Goal: Transaction & Acquisition: Purchase product/service

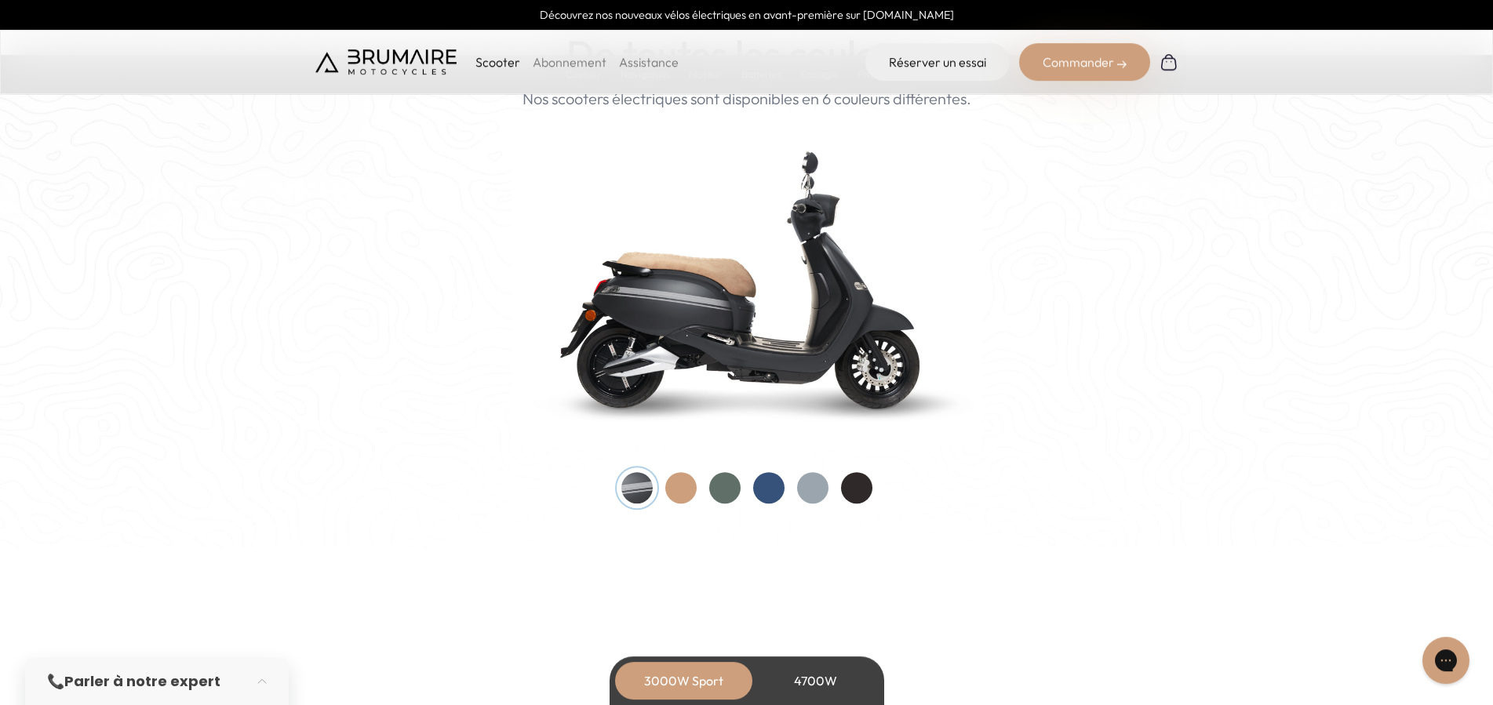
scroll to position [1760, 0]
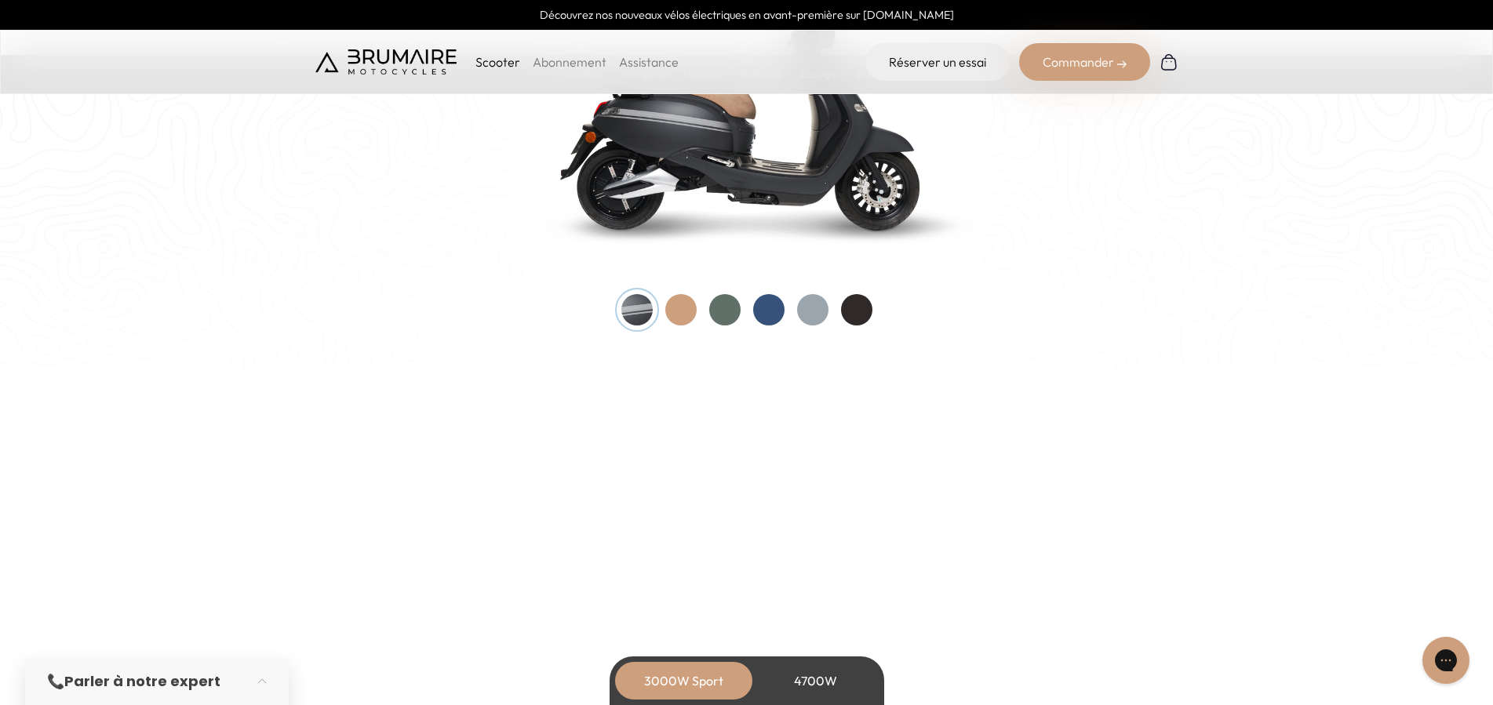
click at [755, 318] on div at bounding box center [746, 309] width 251 height 31
click at [765, 311] on div at bounding box center [768, 309] width 31 height 31
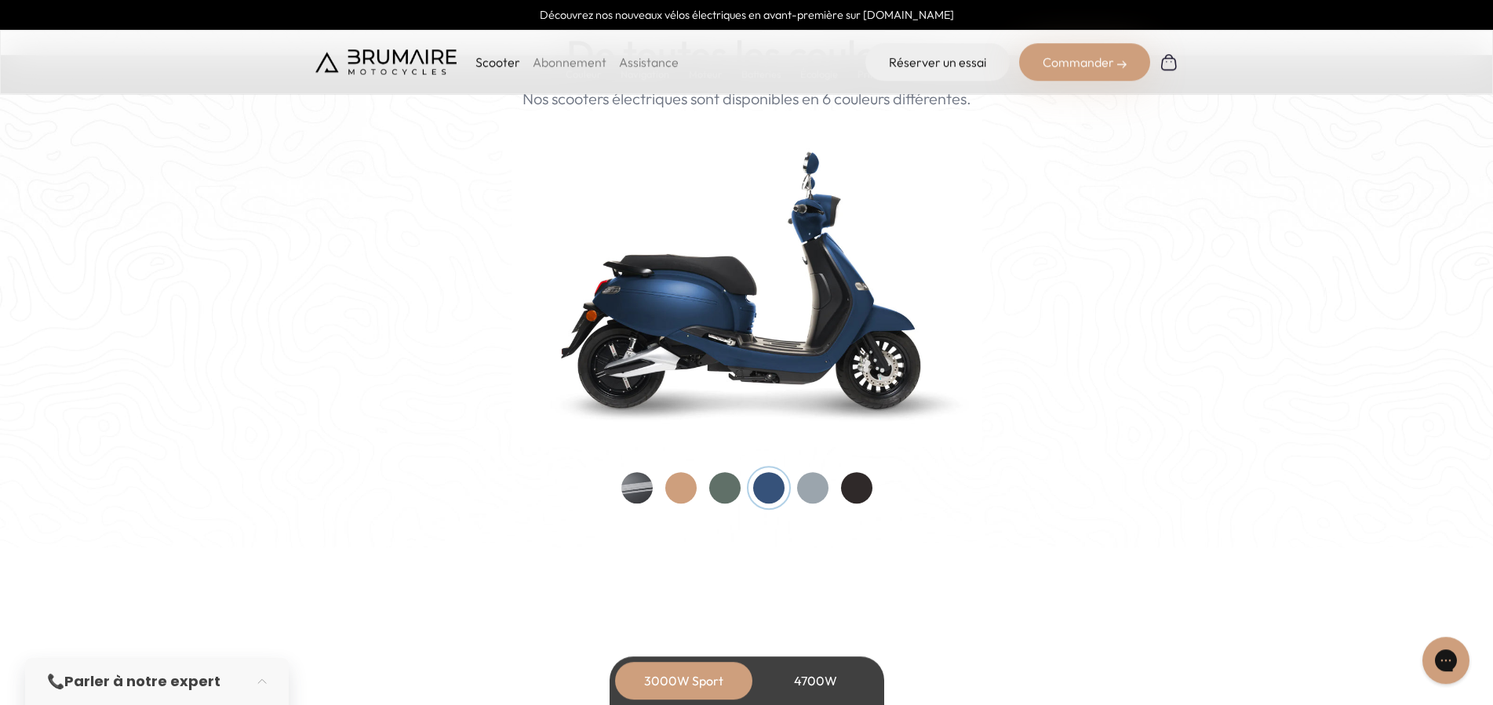
scroll to position [1440, 0]
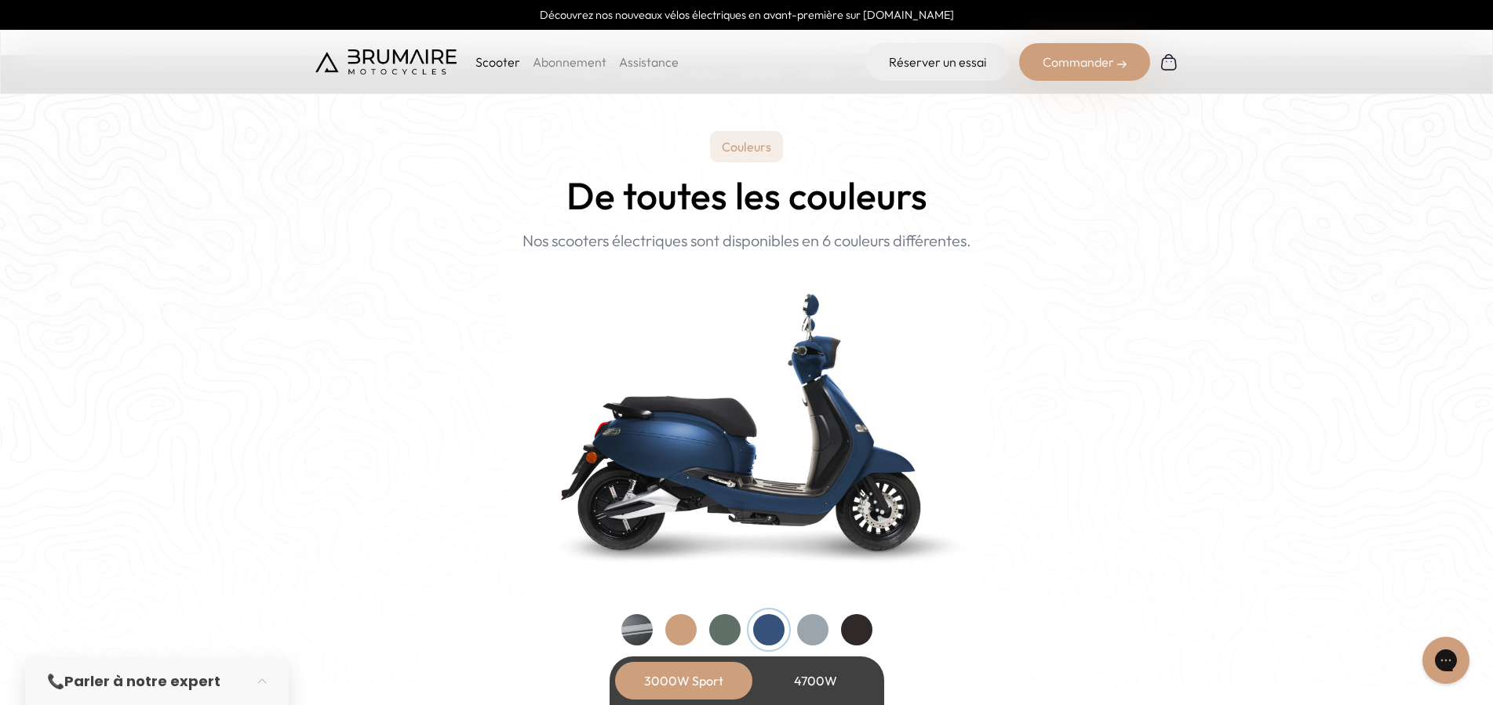
click at [816, 680] on div "4700W" at bounding box center [815, 681] width 125 height 38
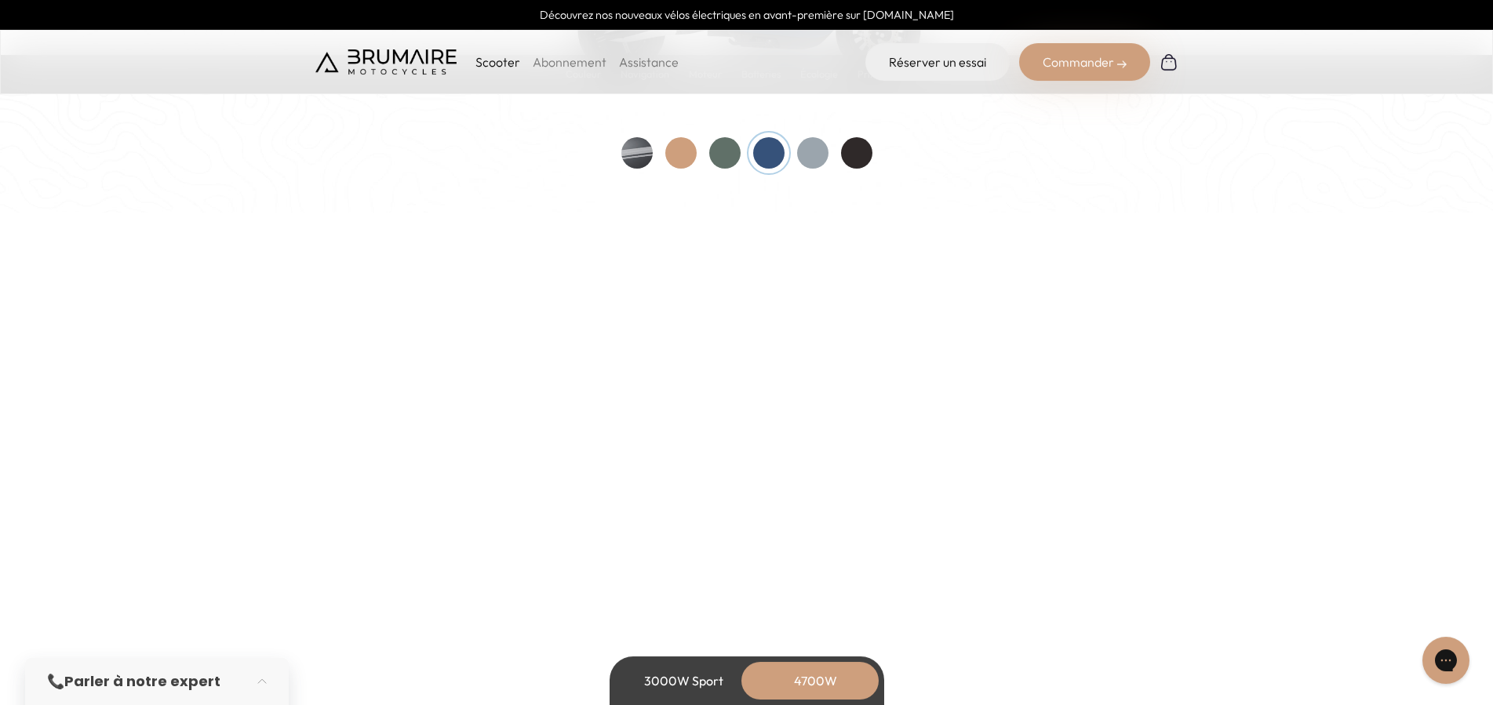
scroll to position [1920, 0]
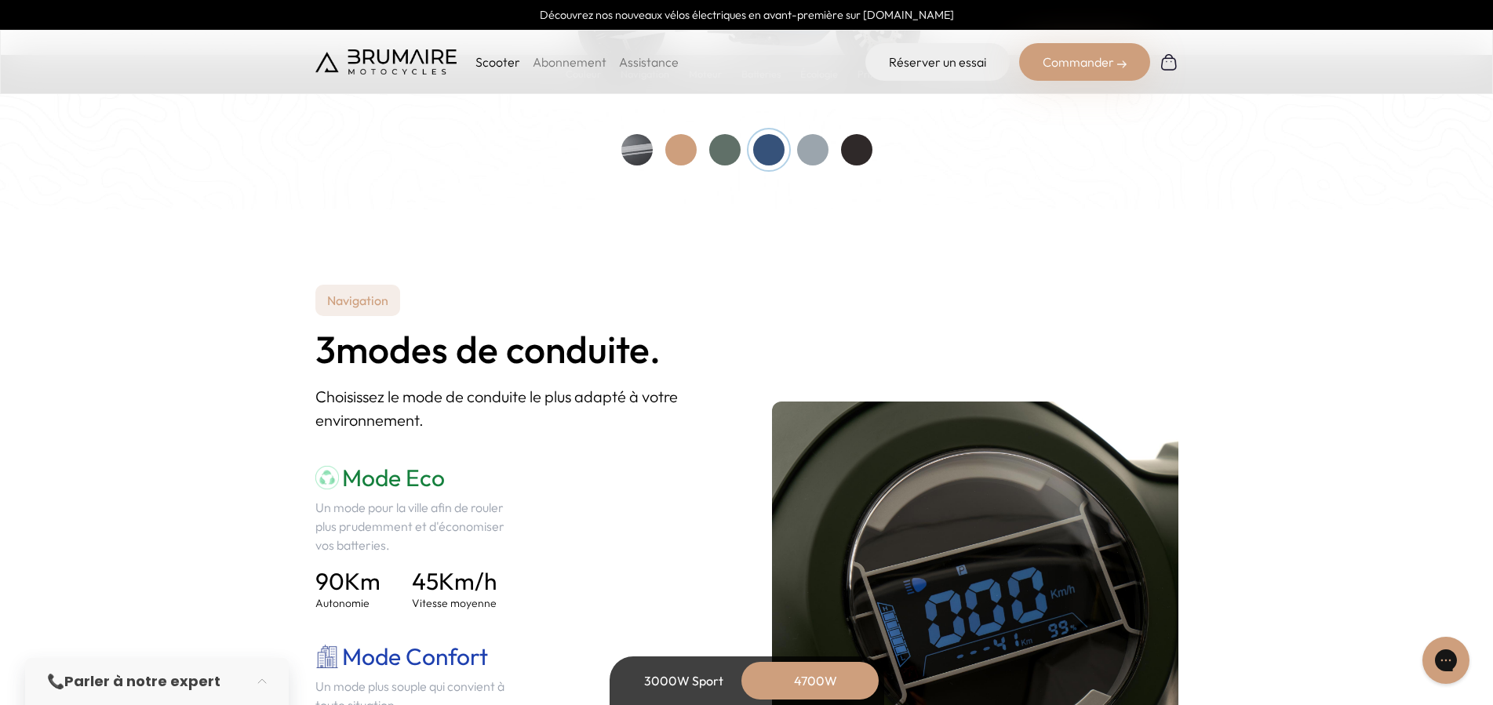
click at [697, 682] on div "3000W Sport" at bounding box center [683, 681] width 125 height 38
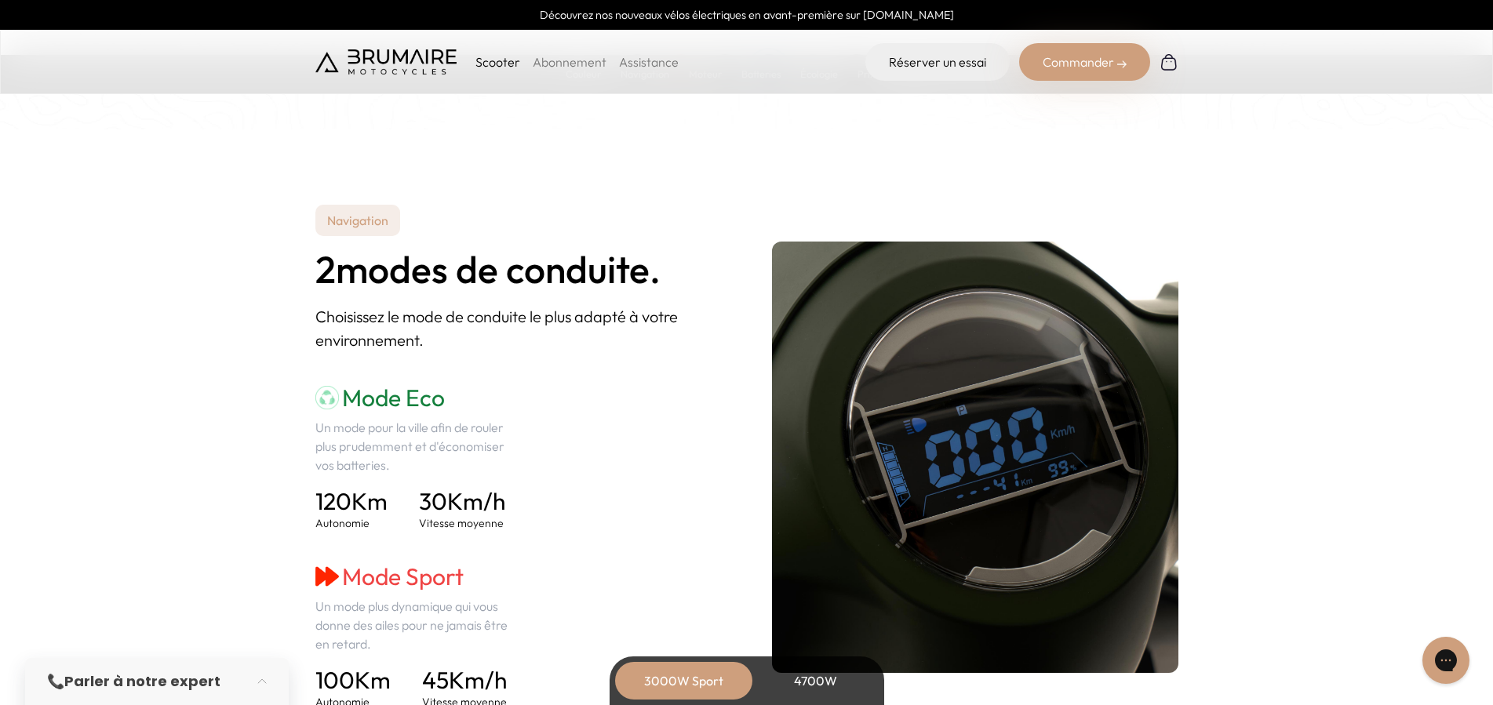
scroll to position [2080, 0]
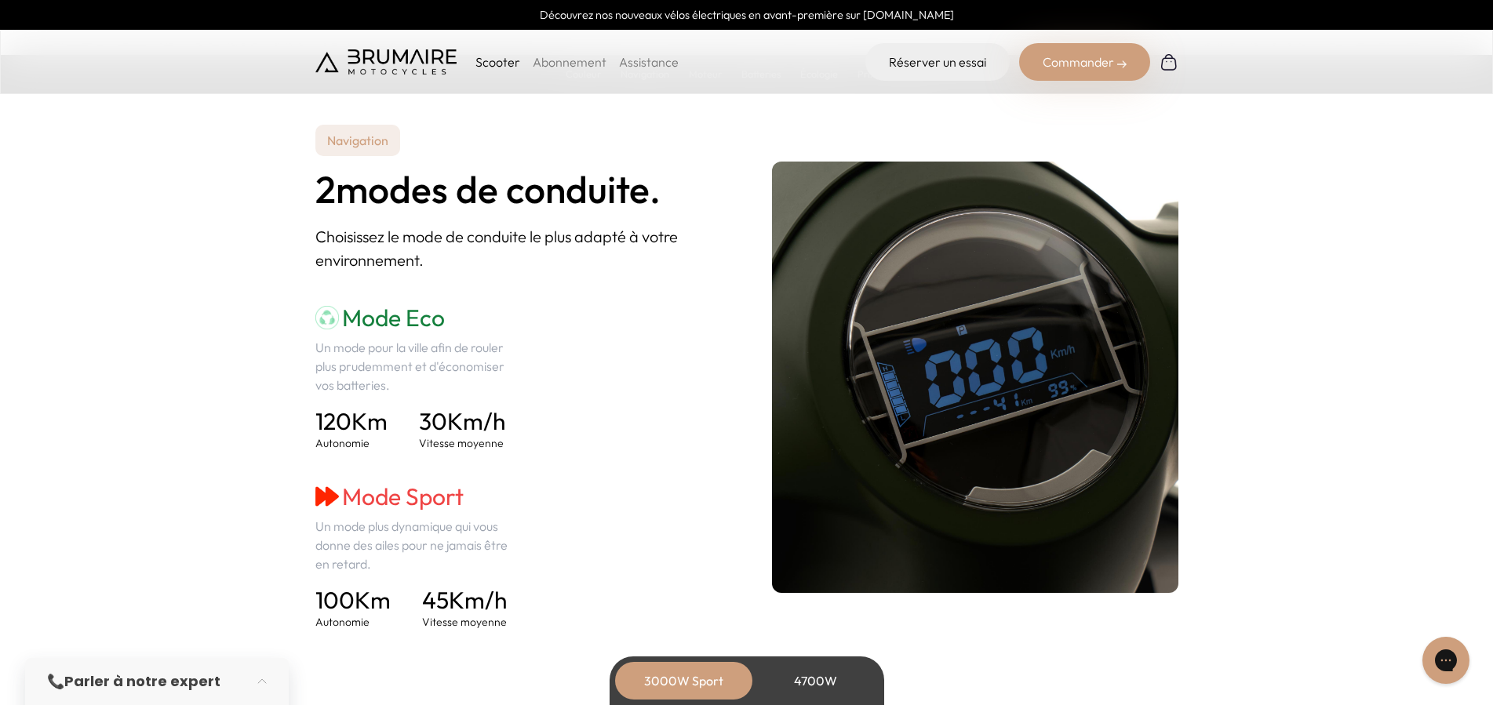
click at [786, 689] on div "4700W" at bounding box center [815, 681] width 125 height 38
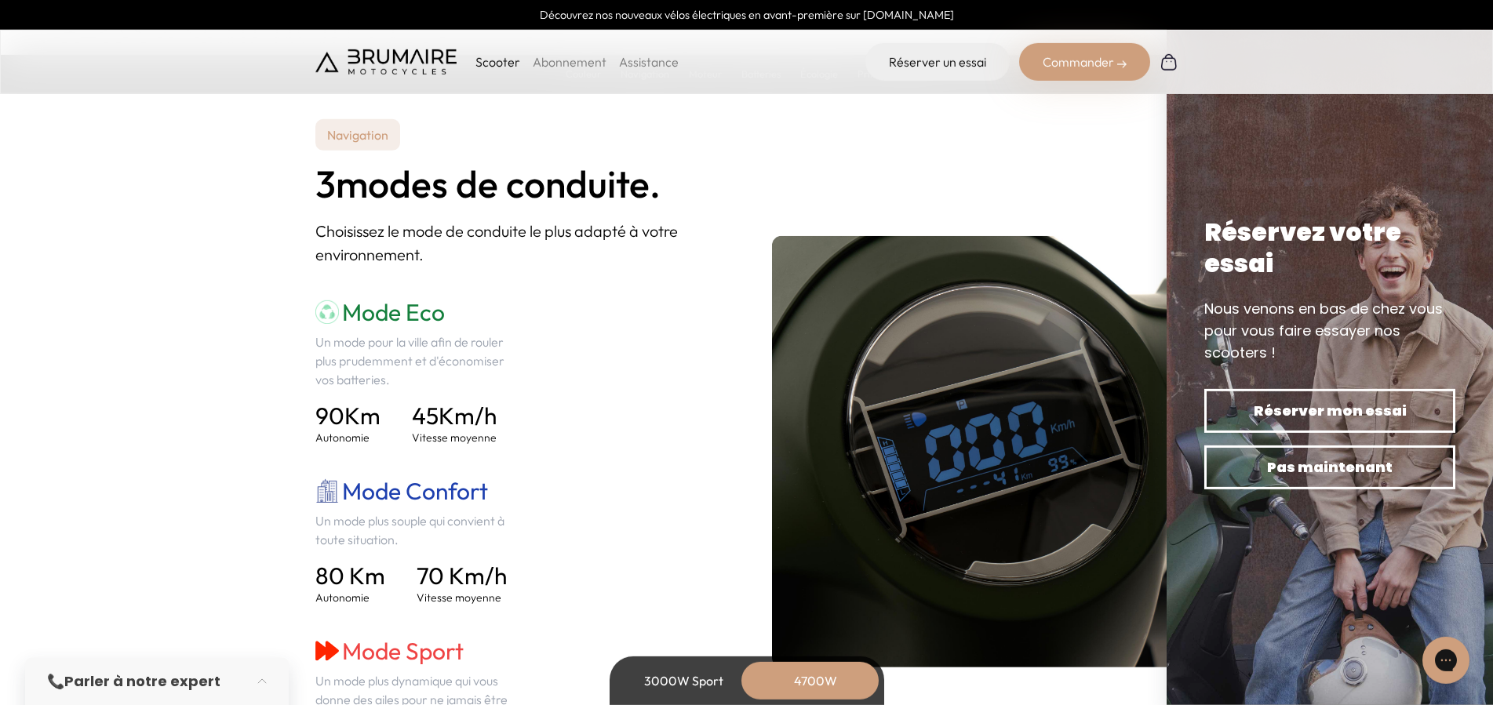
scroll to position [2080, 0]
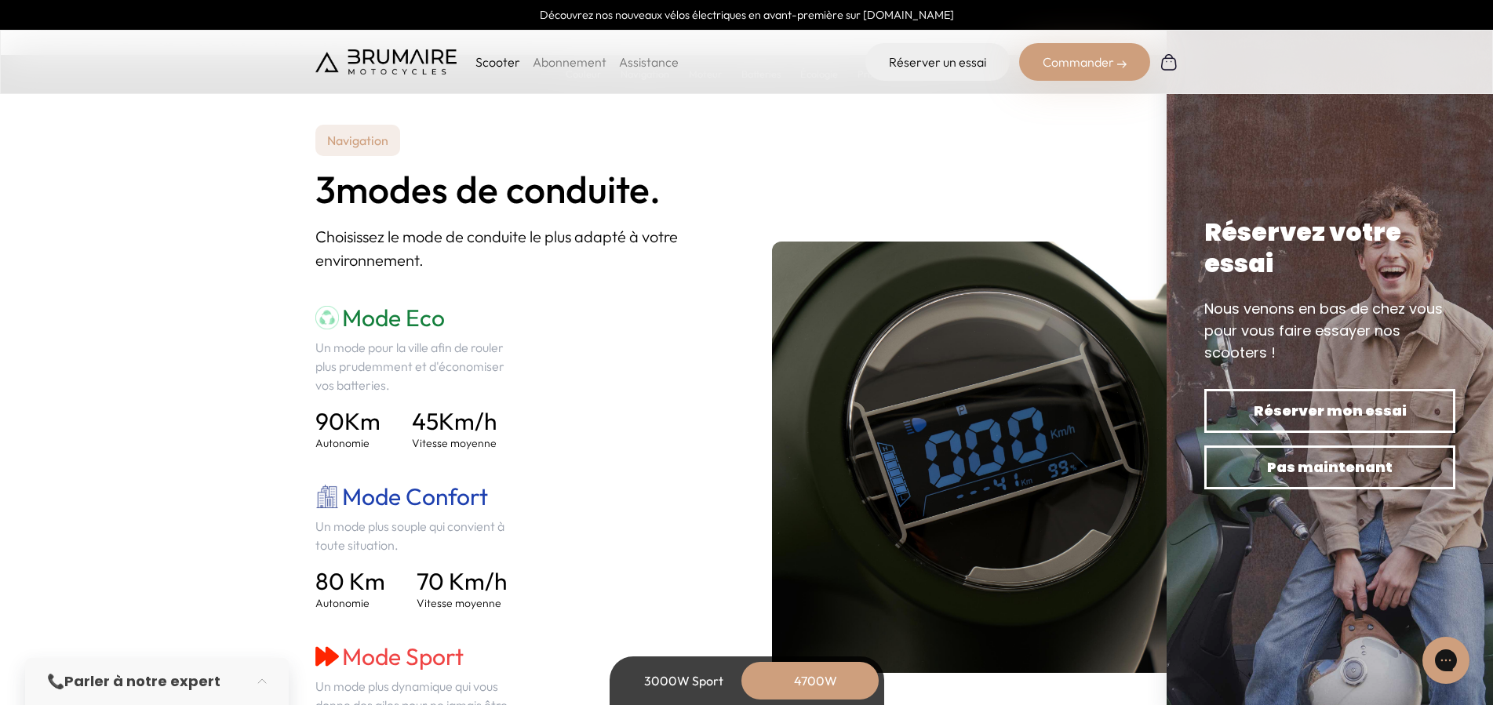
click at [708, 680] on div "3000W Sport" at bounding box center [683, 681] width 125 height 38
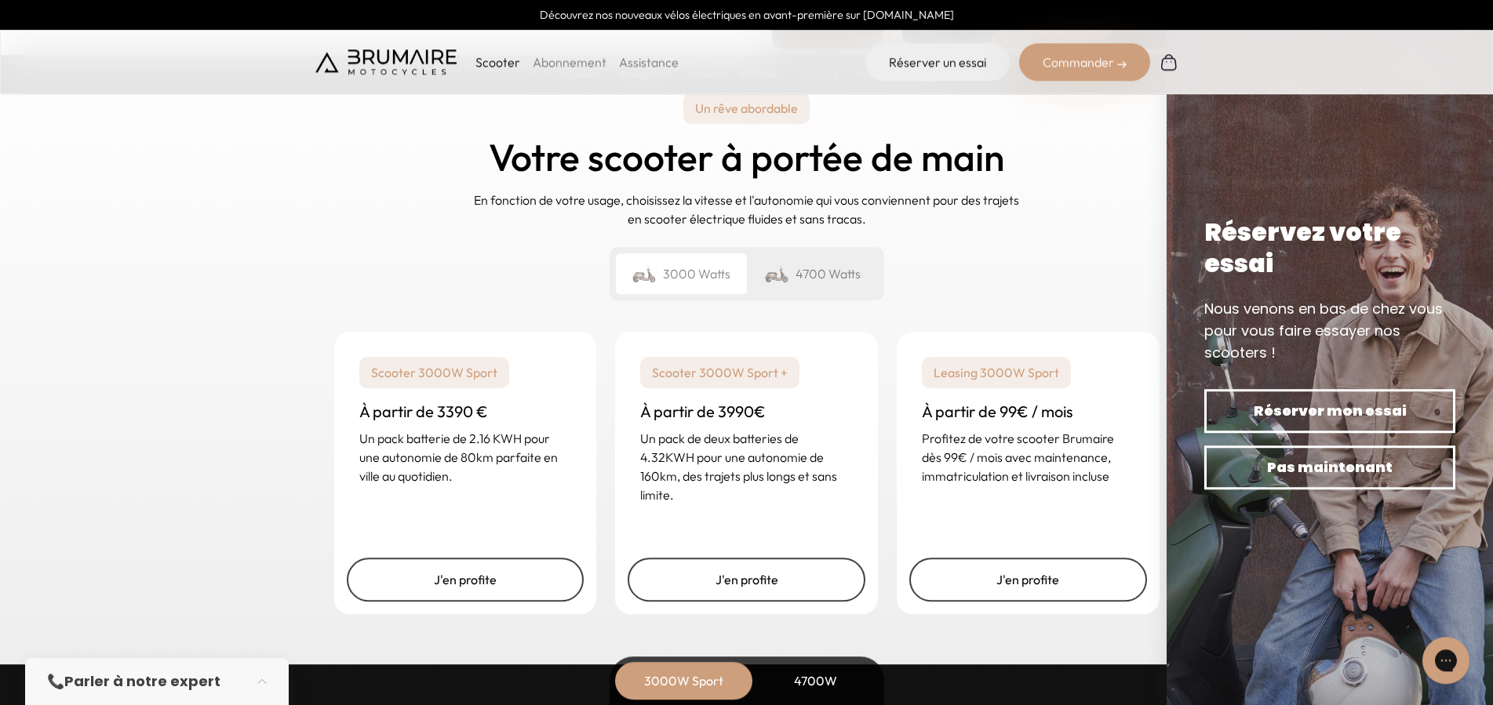
scroll to position [3680, 0]
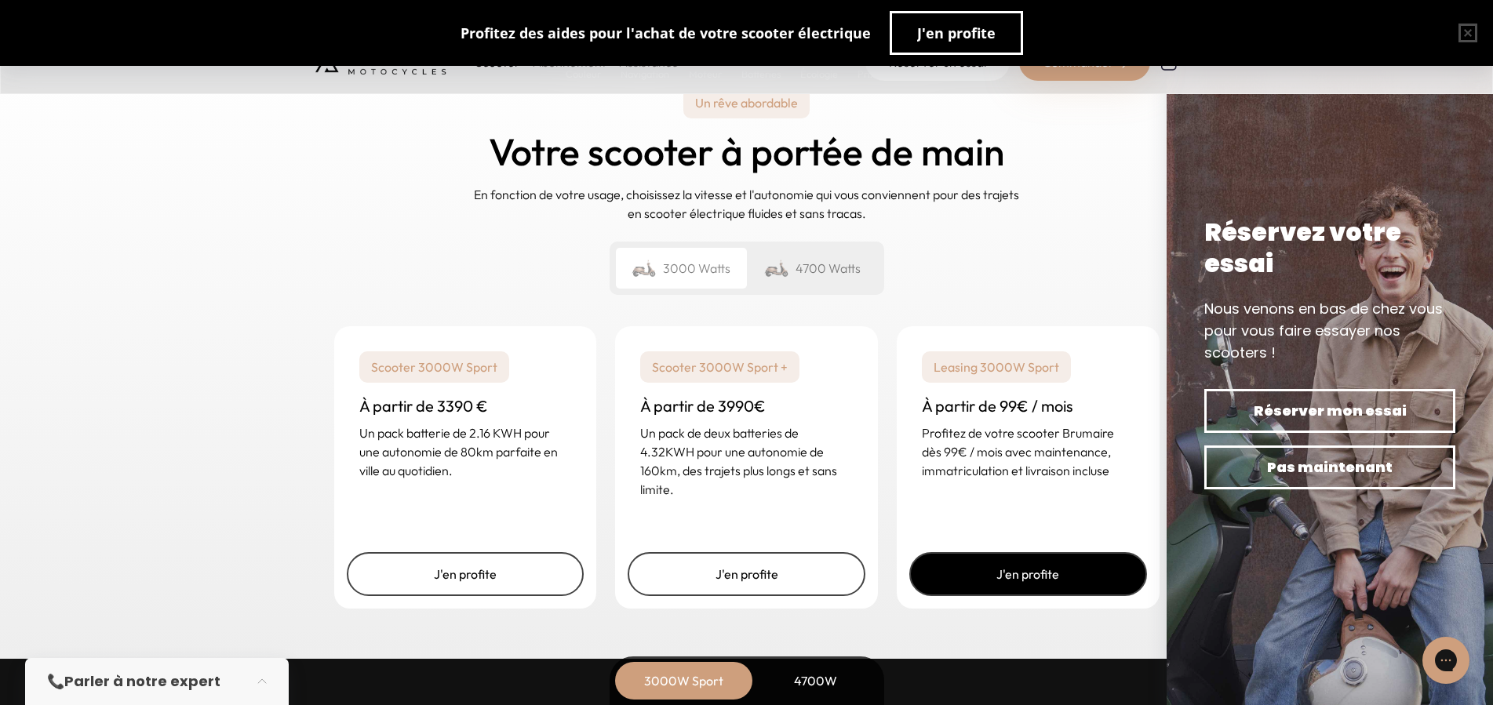
click at [1011, 569] on link "J'en profite" at bounding box center [1028, 574] width 238 height 44
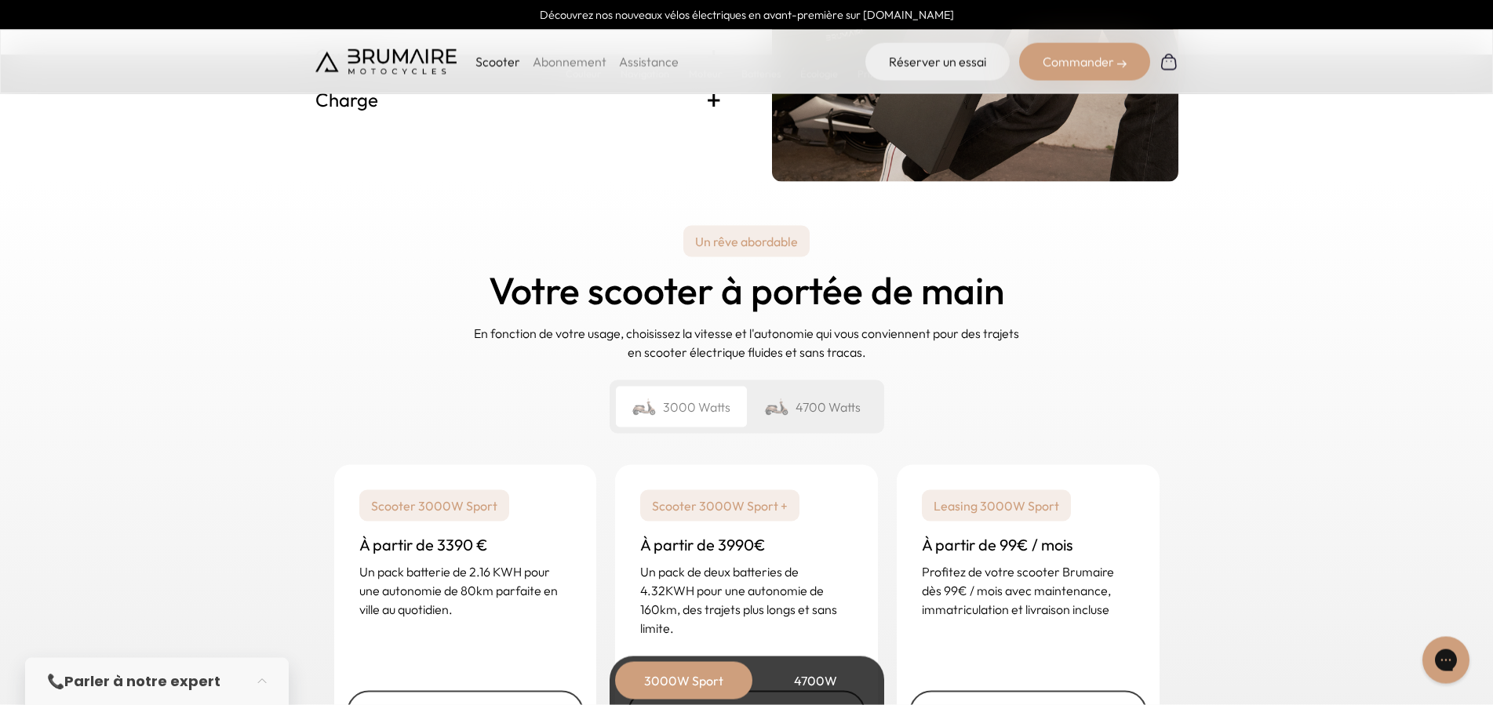
scroll to position [3760, 0]
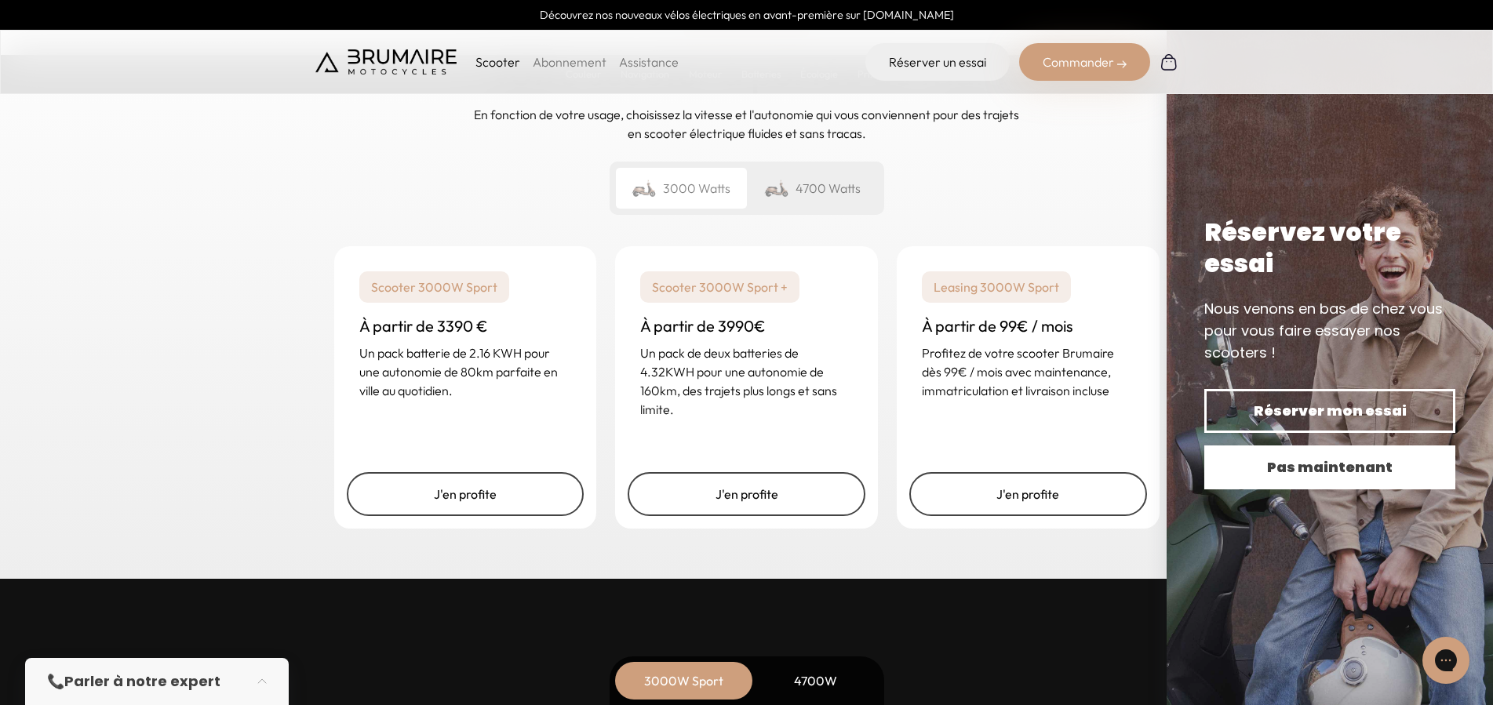
click at [1300, 475] on span "Pas maintenant" at bounding box center [1329, 467] width 196 height 22
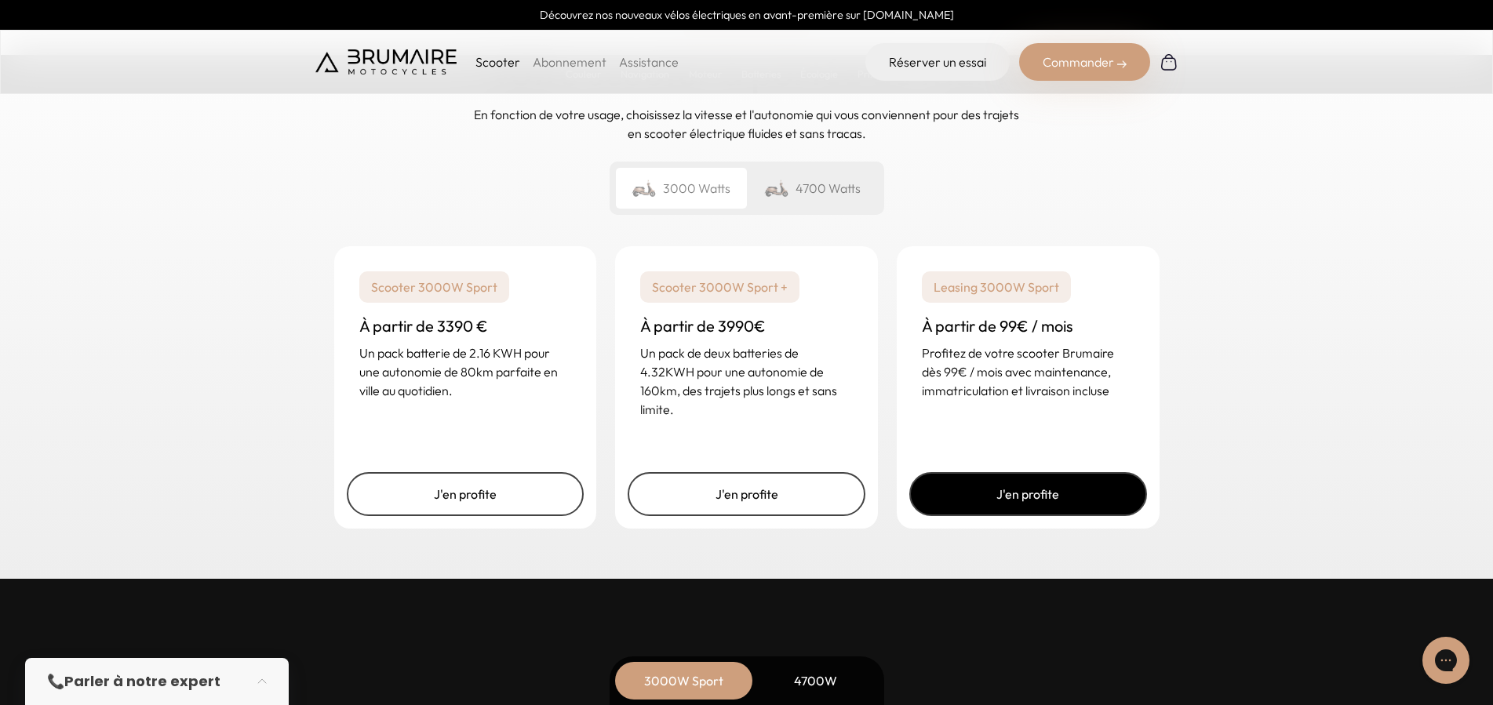
click at [1013, 487] on link "J'en profite" at bounding box center [1028, 494] width 238 height 44
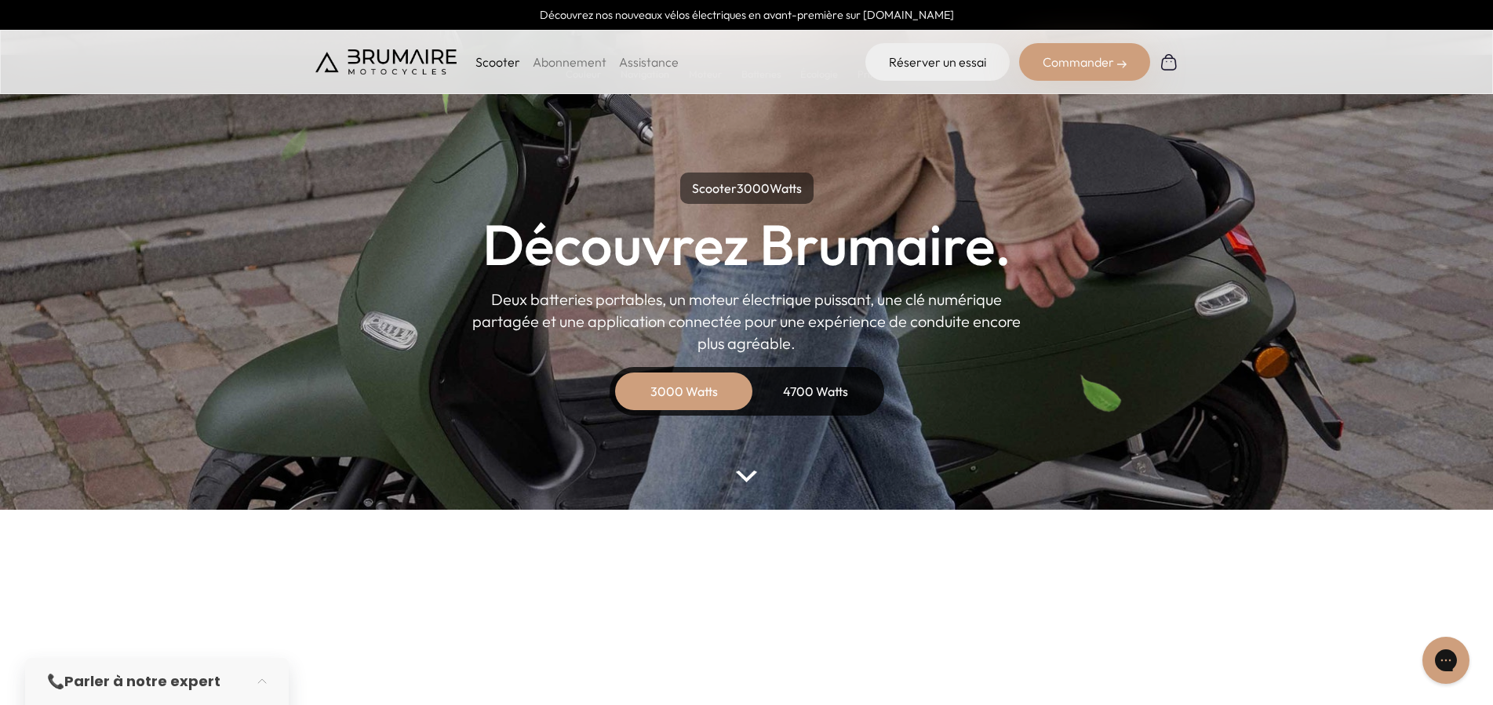
click at [1053, 63] on div "Commander" at bounding box center [1084, 62] width 131 height 38
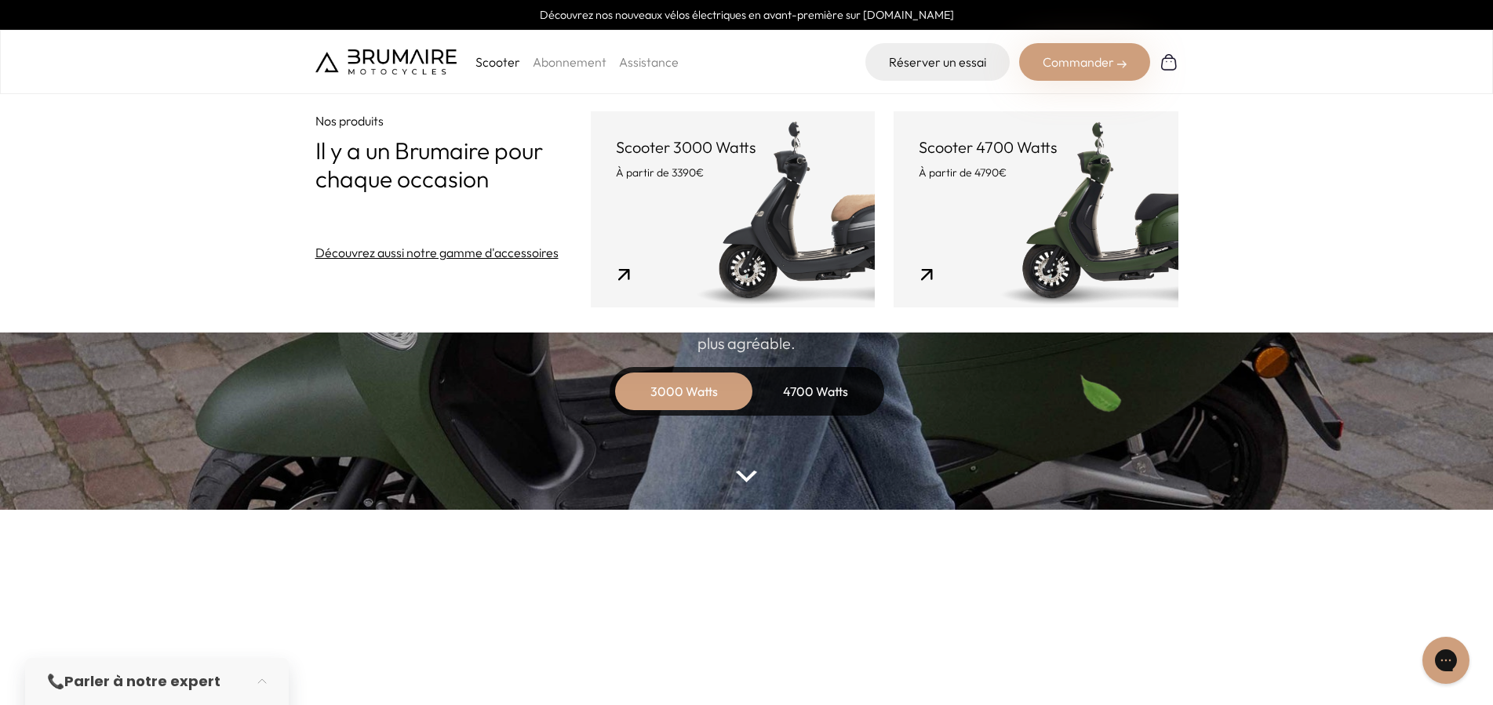
click at [725, 195] on link "Scooter 3000 Watts À partir de 3390€" at bounding box center [733, 209] width 284 height 196
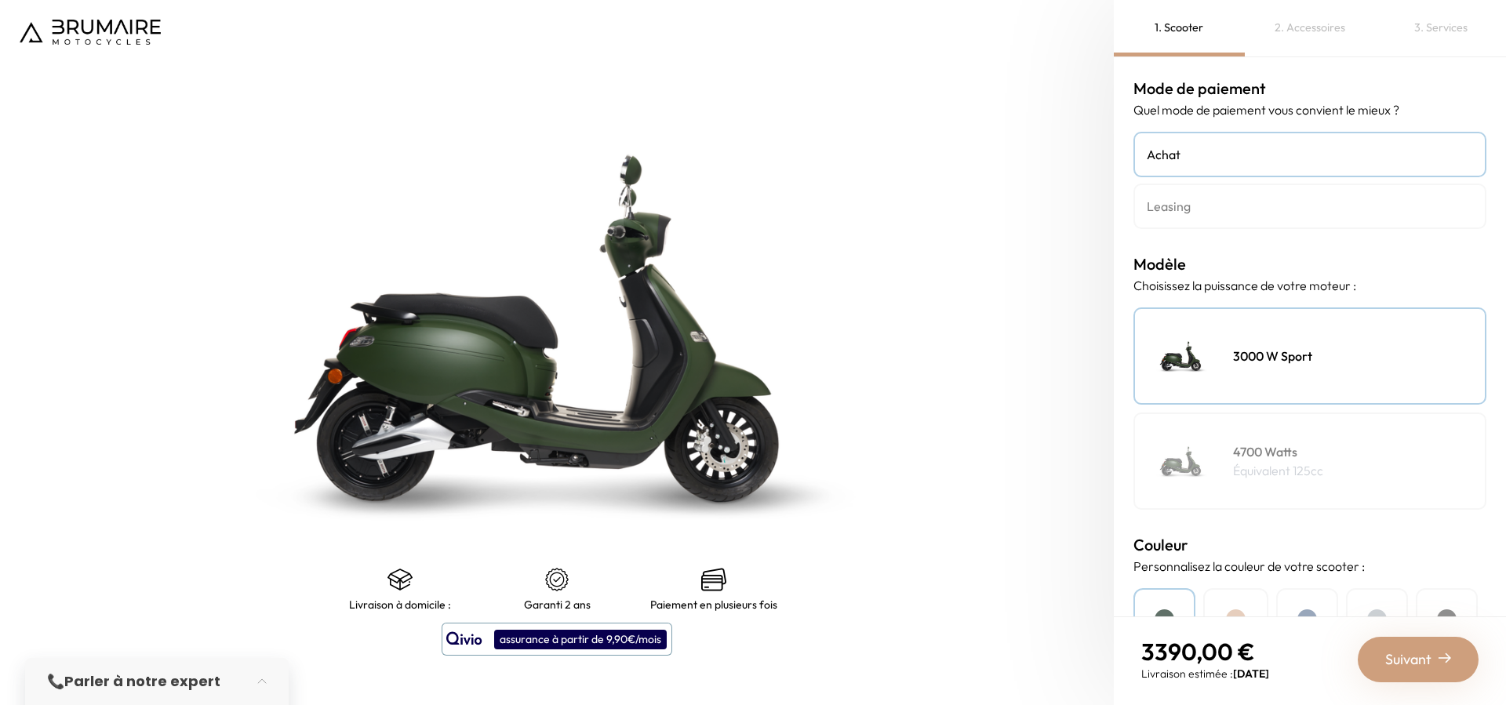
click at [1203, 214] on h4 "Leasing" at bounding box center [1310, 206] width 326 height 19
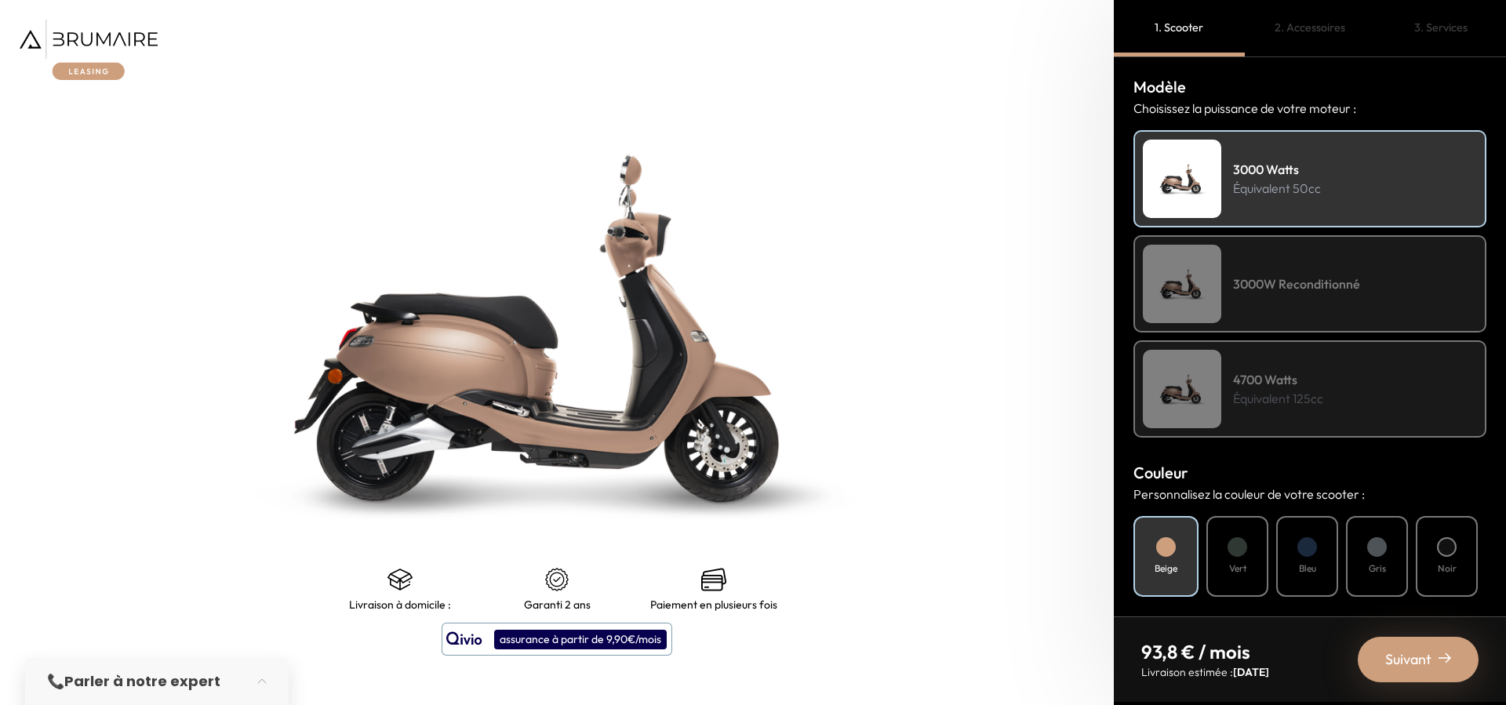
scroll to position [249, 0]
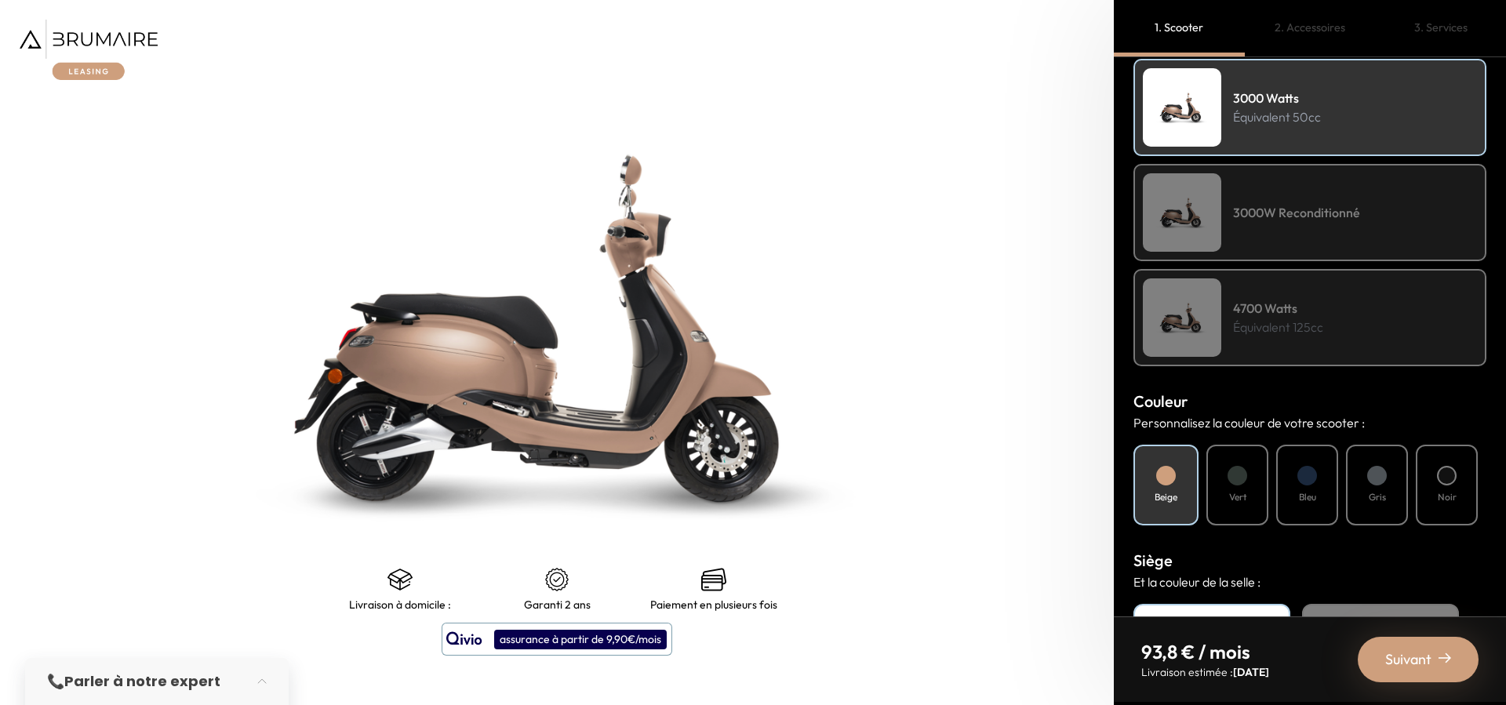
click at [1239, 497] on h4 "Vert" at bounding box center [1237, 497] width 17 height 14
click at [1319, 477] on div "Bleu" at bounding box center [1307, 485] width 62 height 81
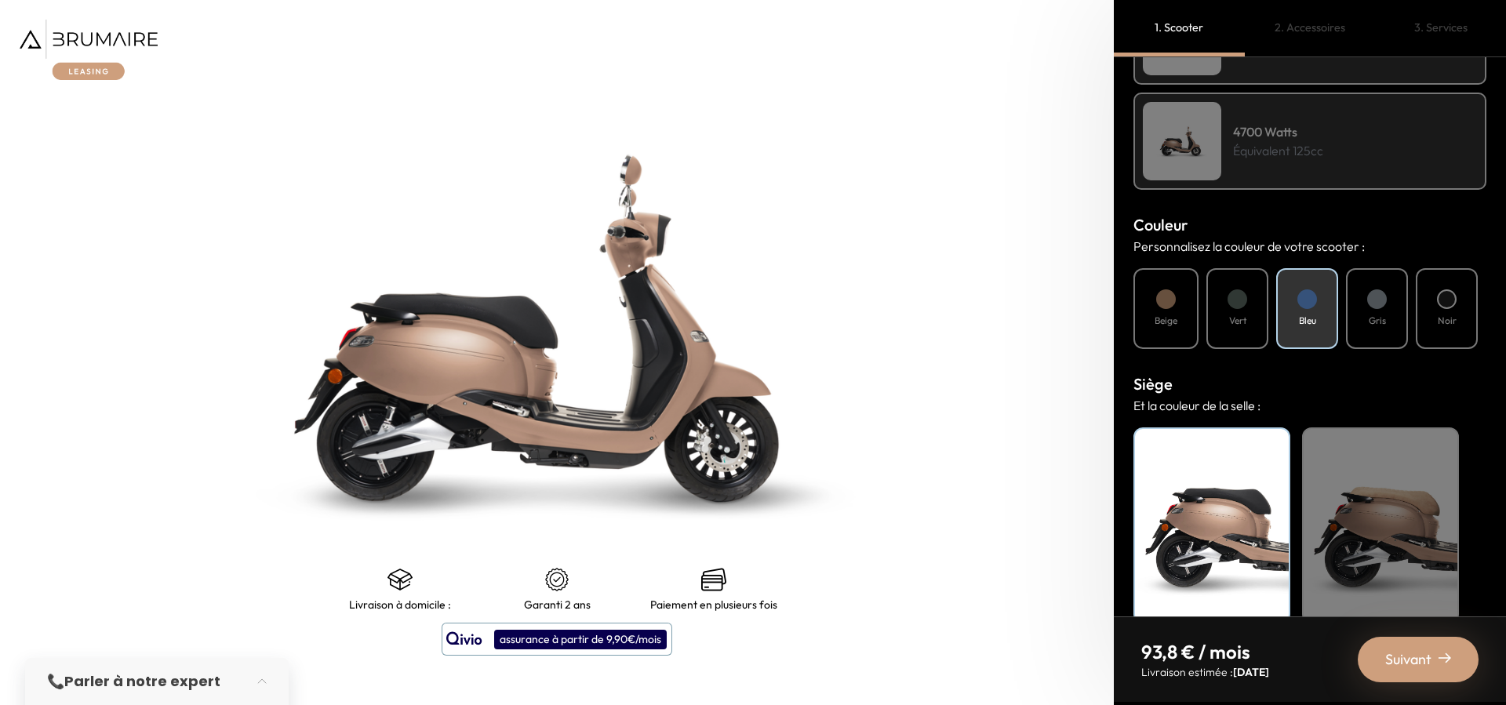
scroll to position [452, 0]
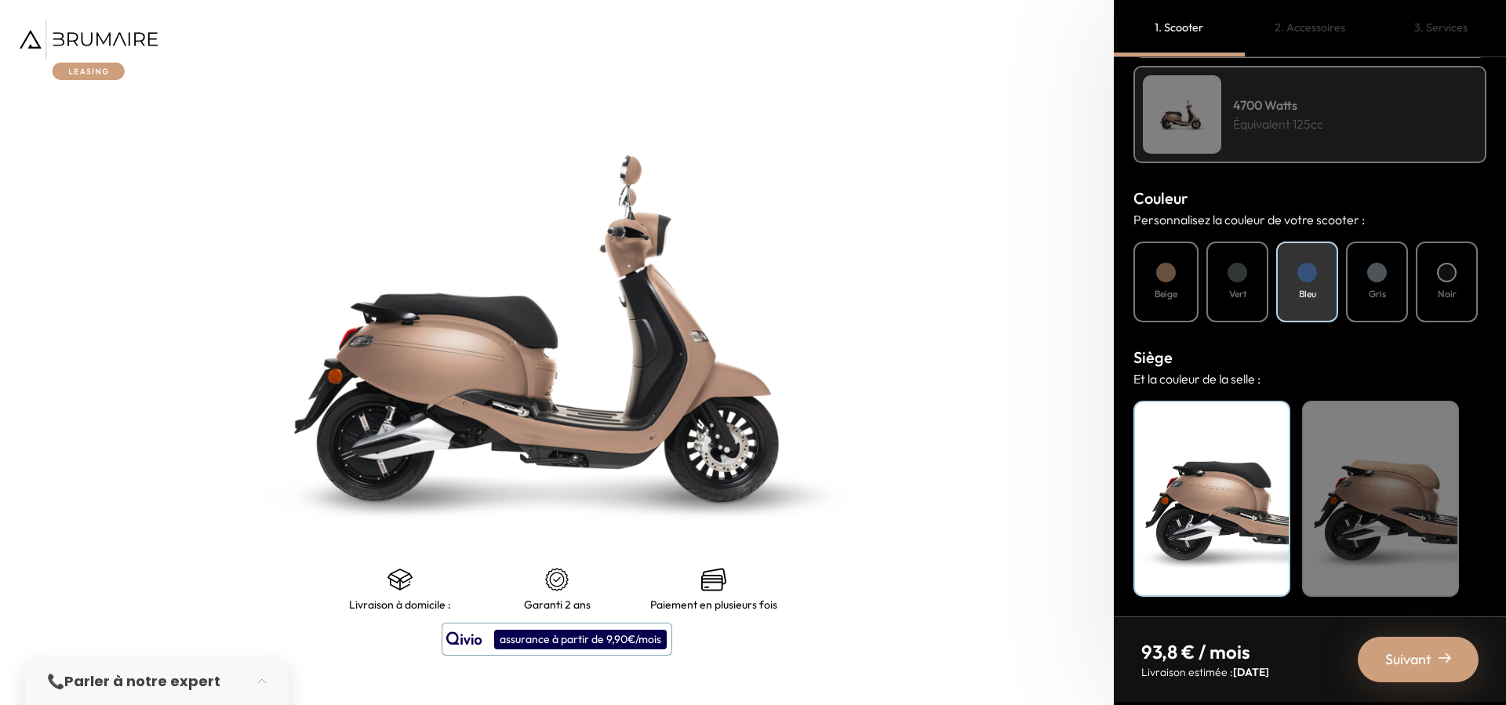
click at [1303, 275] on div at bounding box center [1307, 273] width 20 height 20
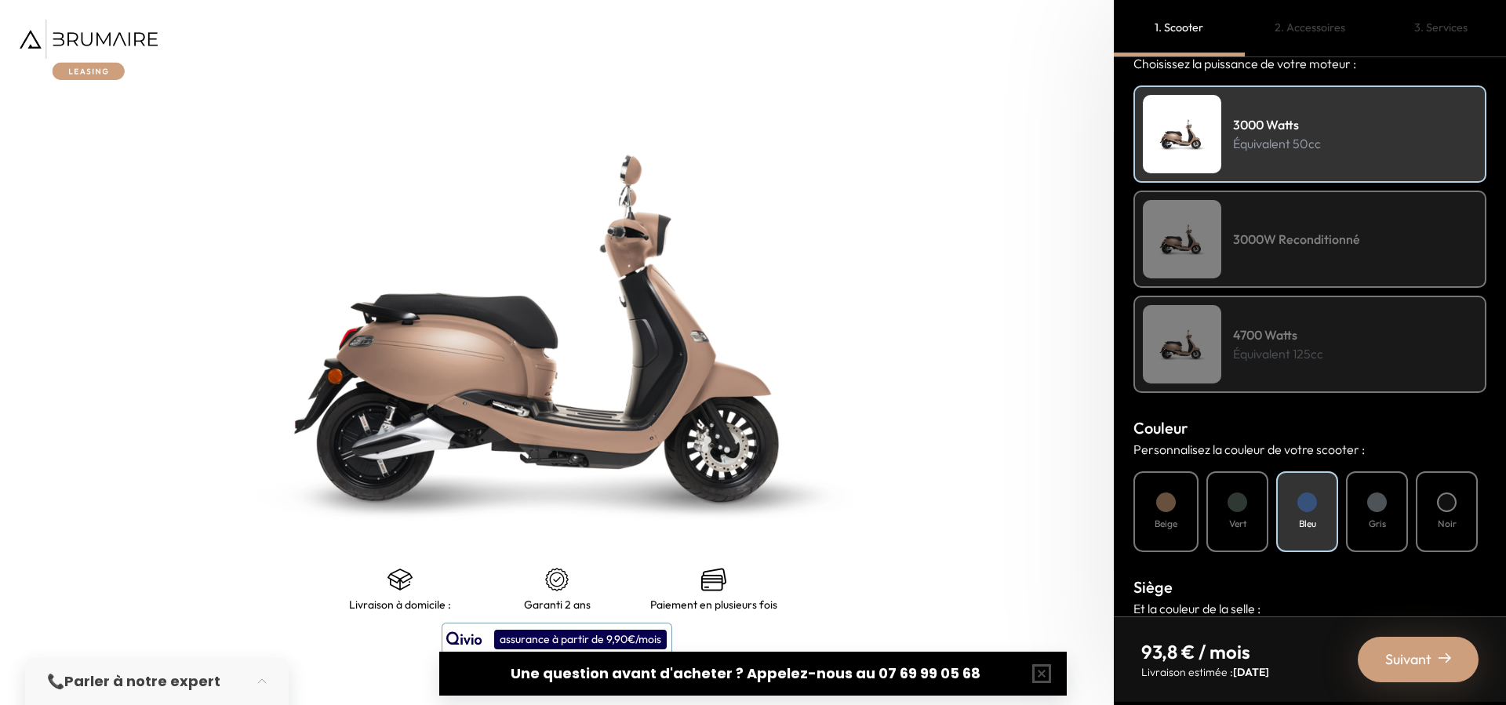
scroll to position [0, 0]
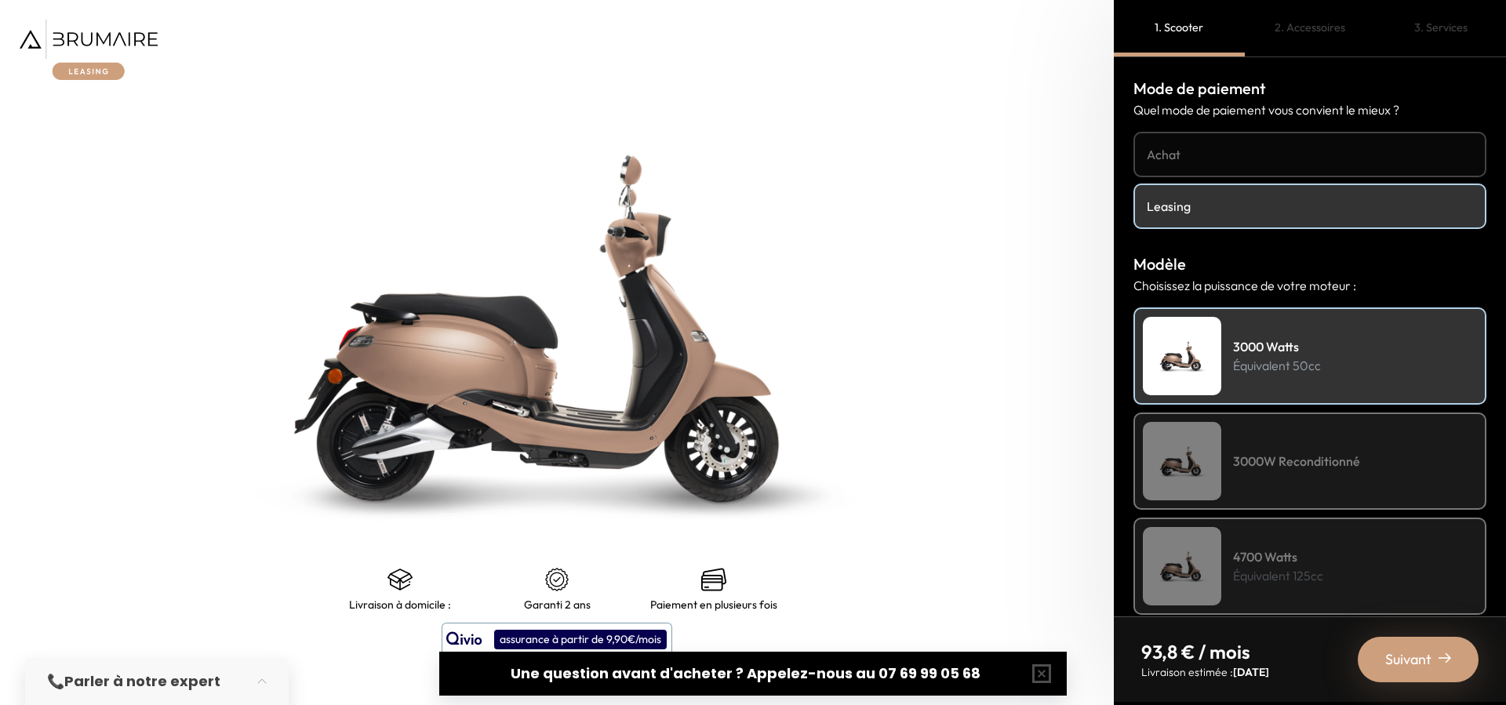
click at [1295, 458] on h4 "3000W Reconditionné" at bounding box center [1296, 461] width 127 height 19
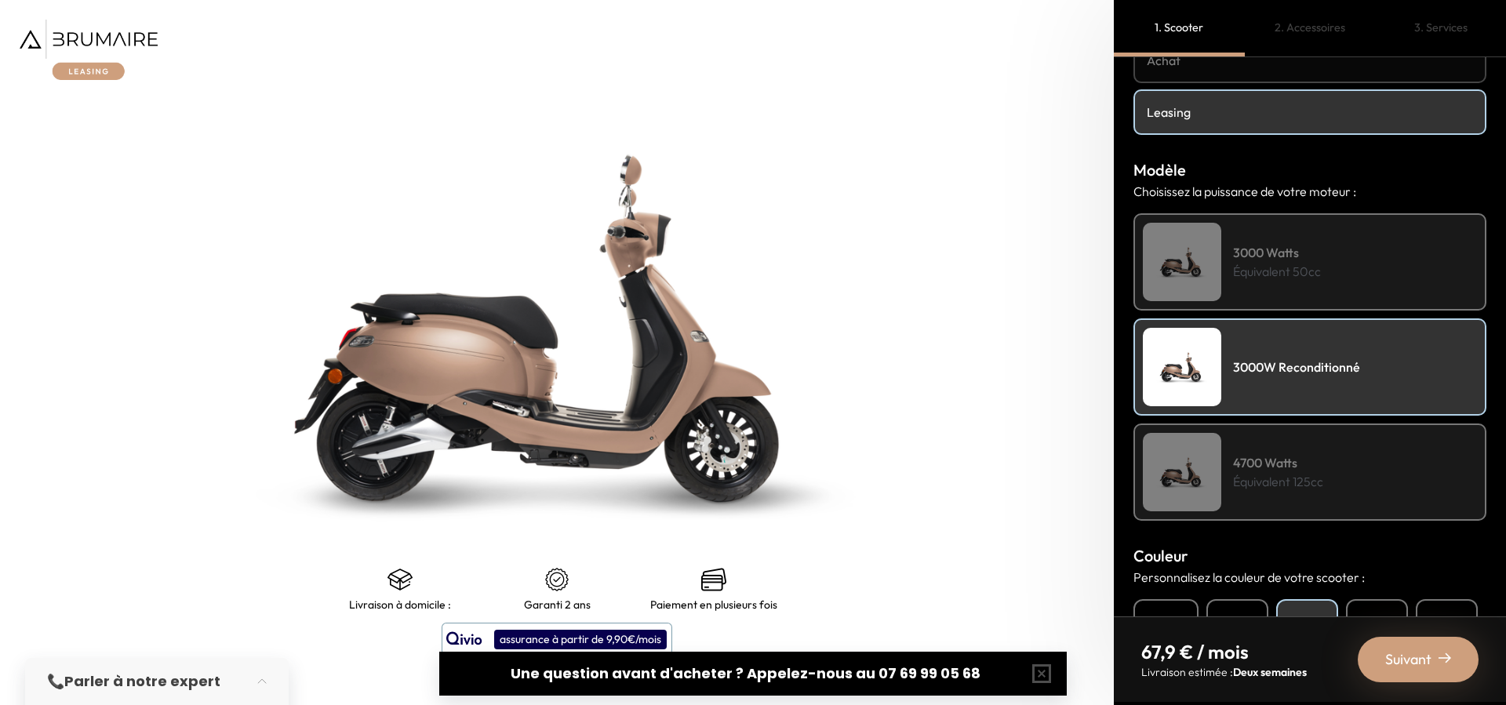
scroll to position [376, 0]
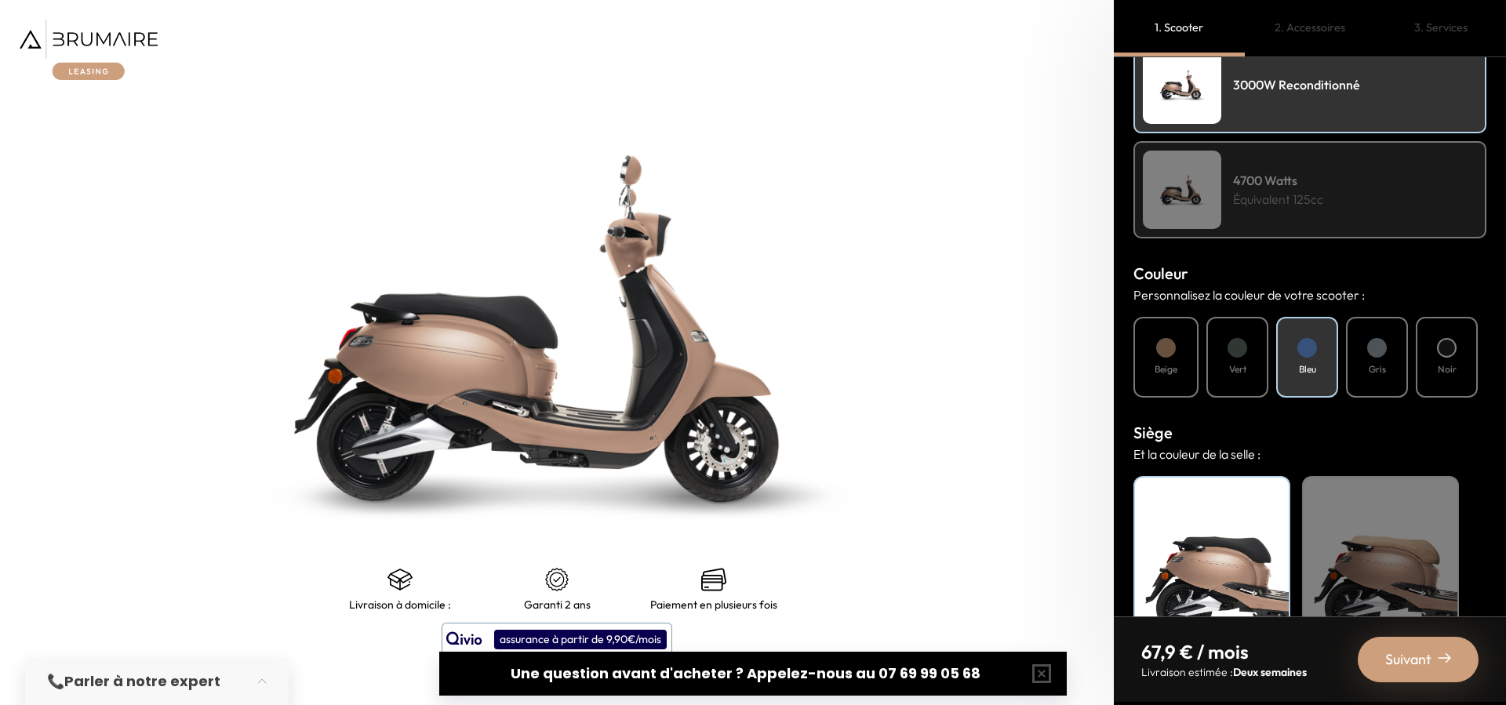
click at [1376, 348] on div at bounding box center [1377, 348] width 20 height 20
click at [1304, 353] on div at bounding box center [1307, 348] width 20 height 20
click at [93, 33] on img at bounding box center [89, 50] width 138 height 60
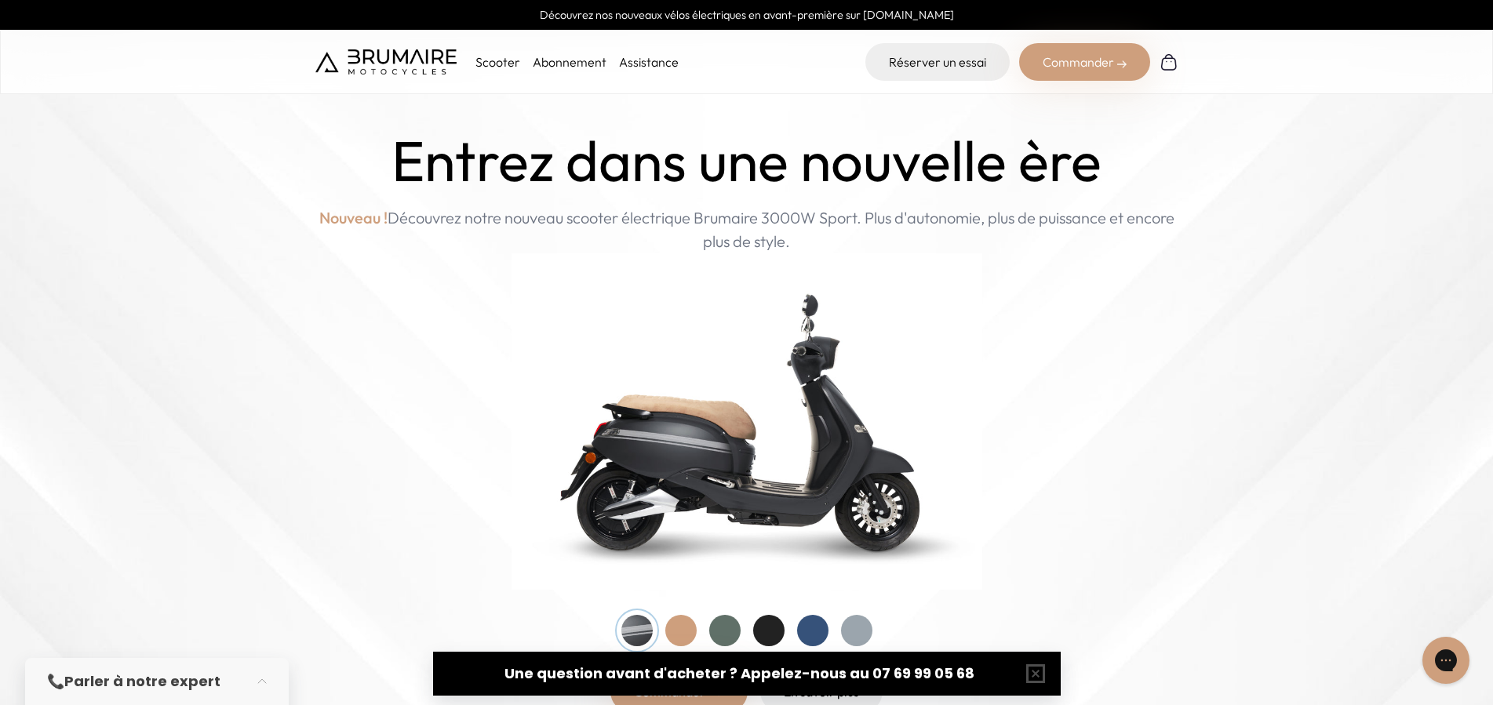
click at [811, 630] on div at bounding box center [812, 630] width 31 height 31
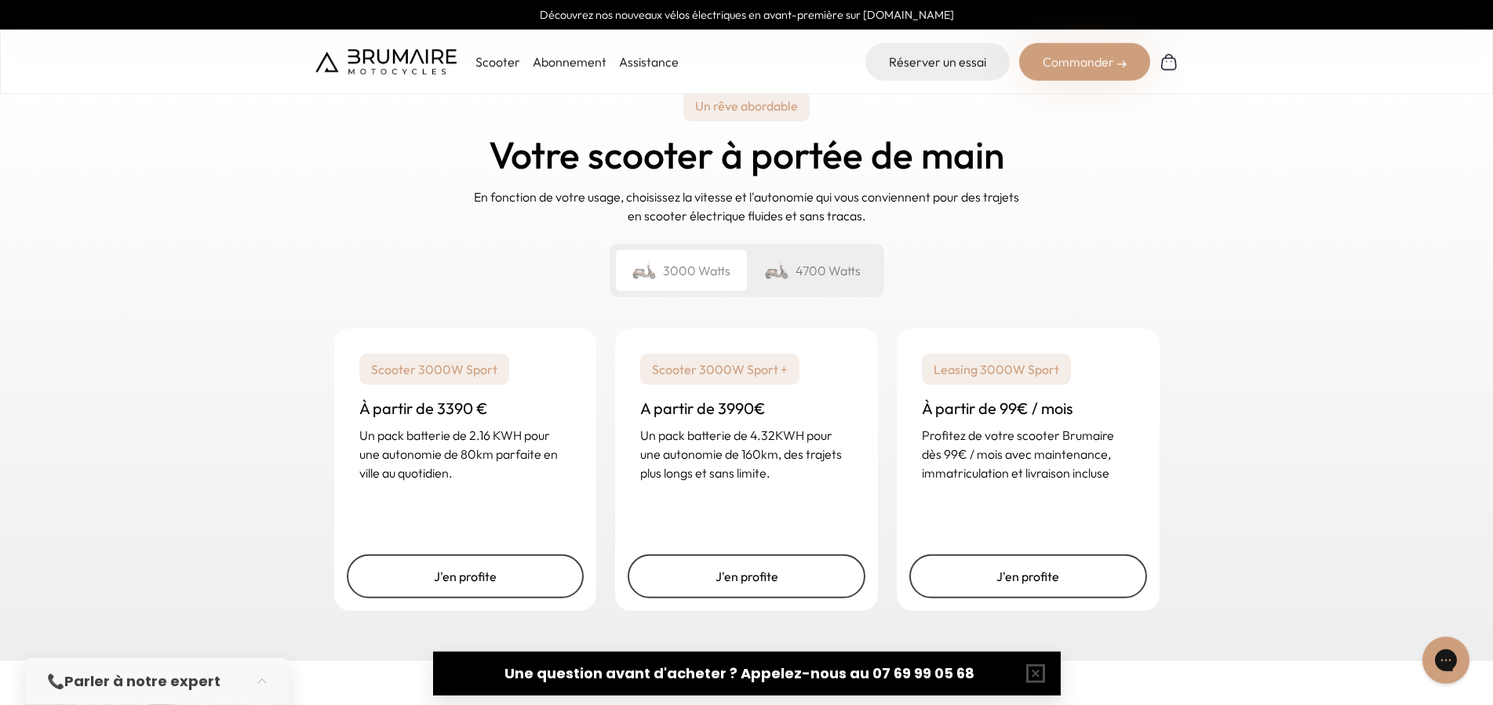
scroll to position [2240, 0]
click at [1039, 376] on p "Leasing 3000W Sport" at bounding box center [996, 368] width 149 height 31
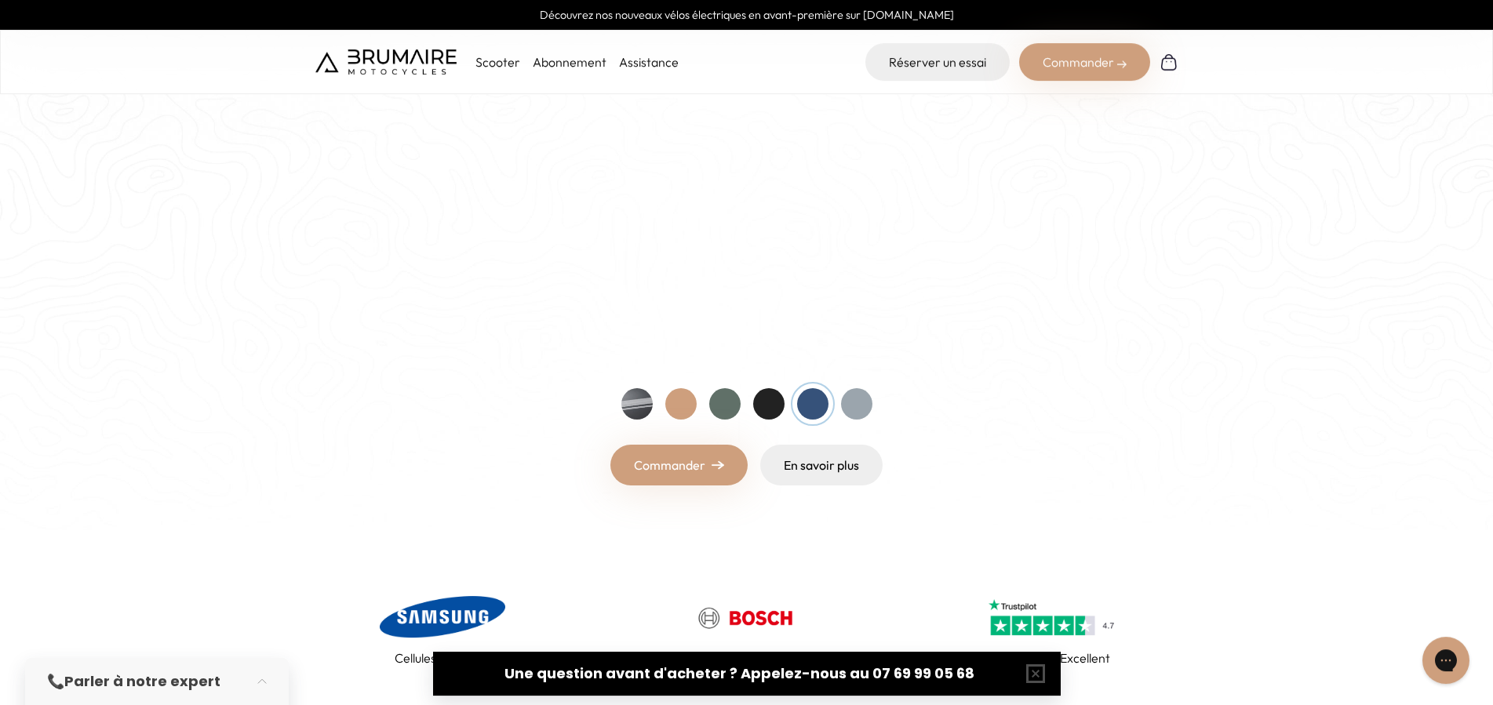
scroll to position [160, 0]
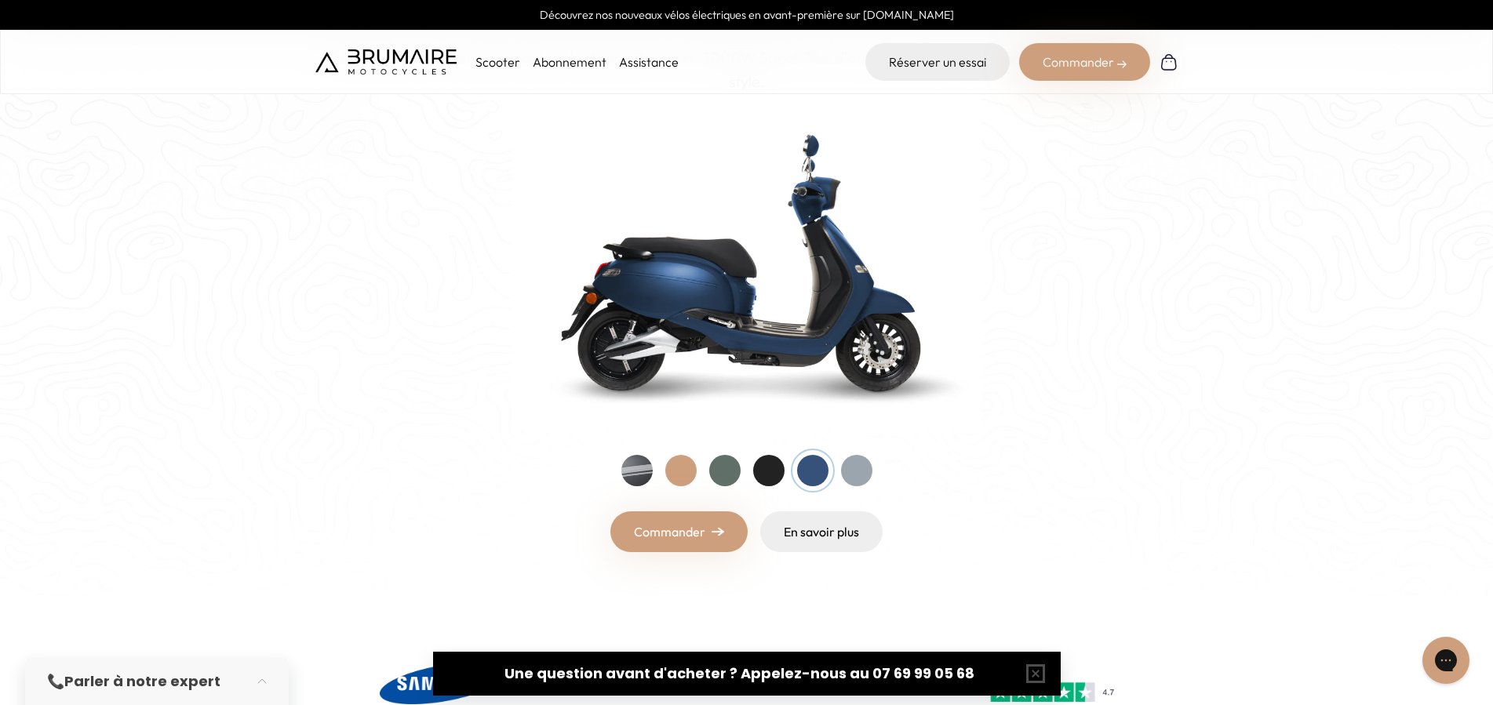
click at [677, 539] on link "Commander" at bounding box center [678, 531] width 137 height 41
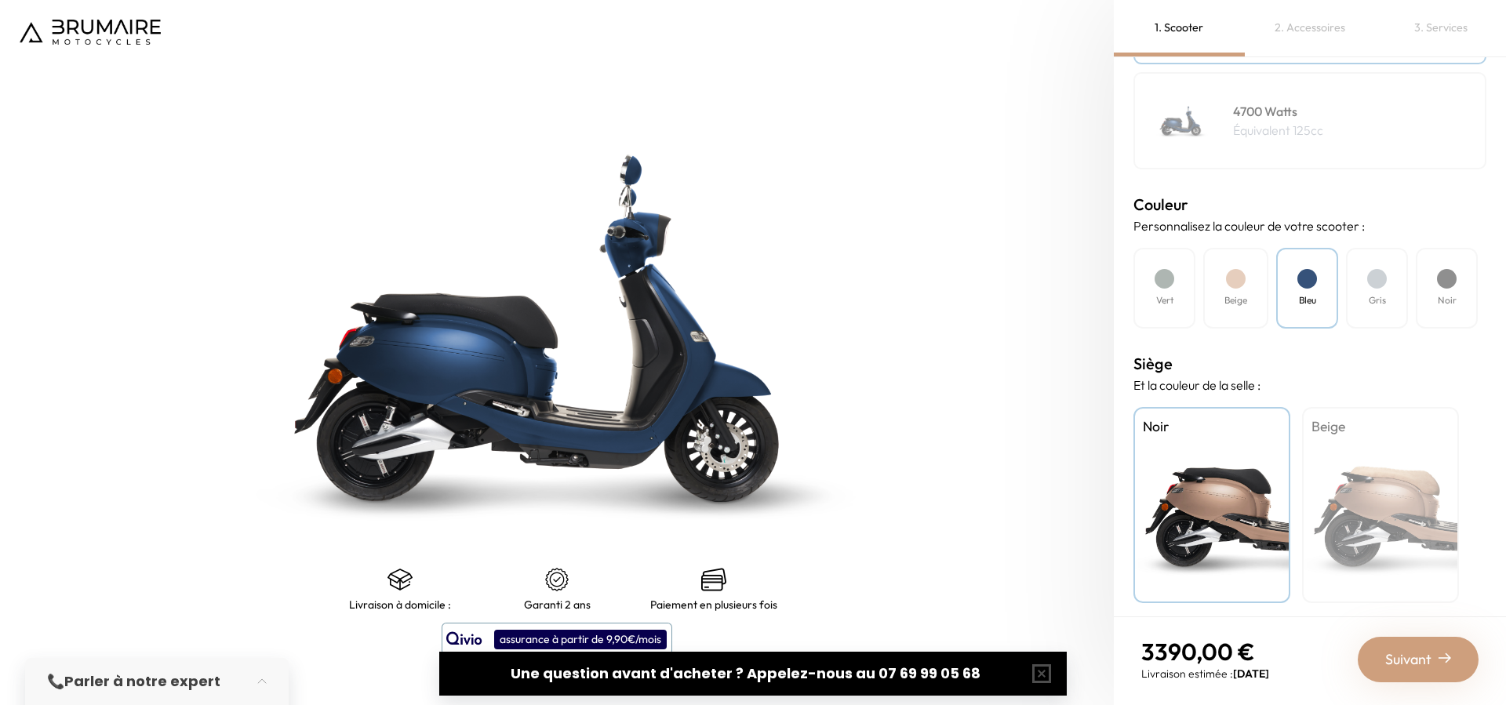
scroll to position [347, 0]
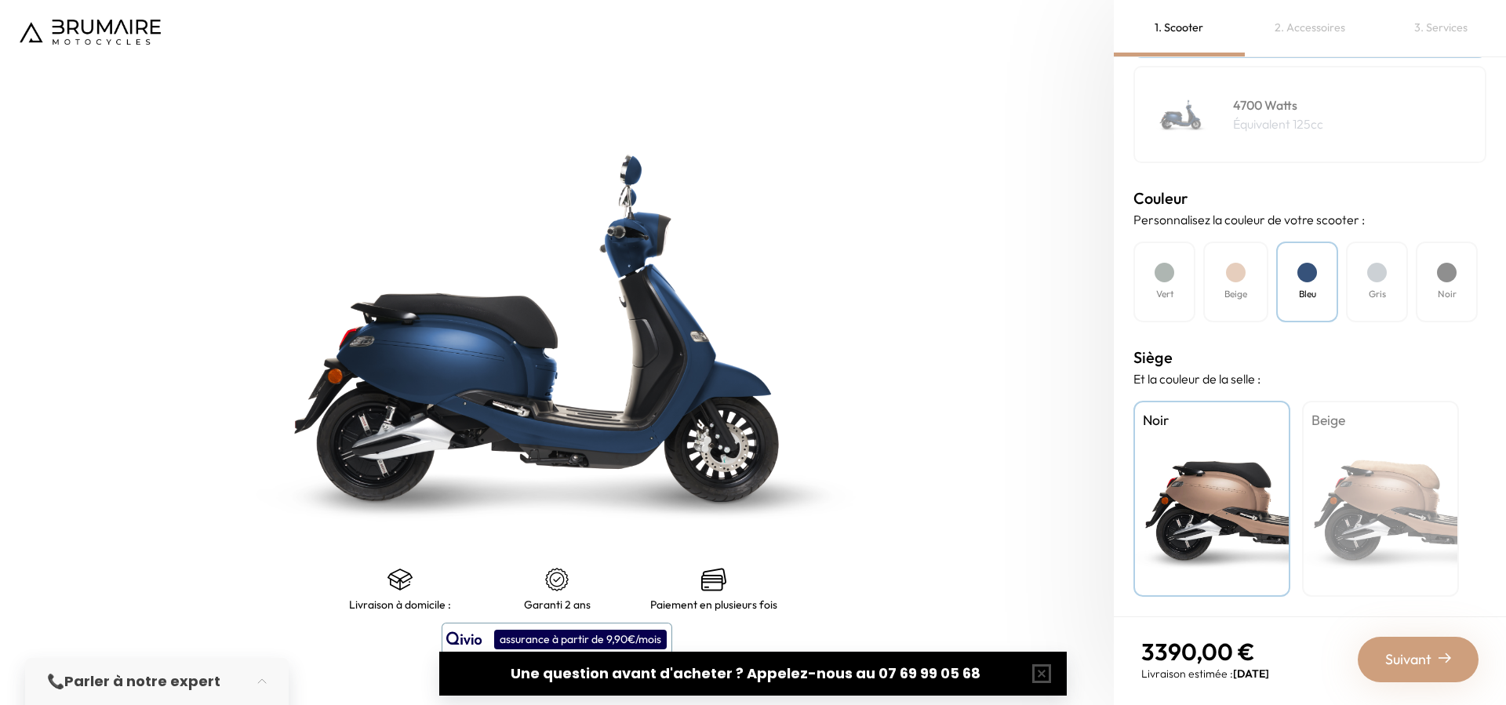
click at [1344, 488] on div "Beige" at bounding box center [1380, 499] width 157 height 196
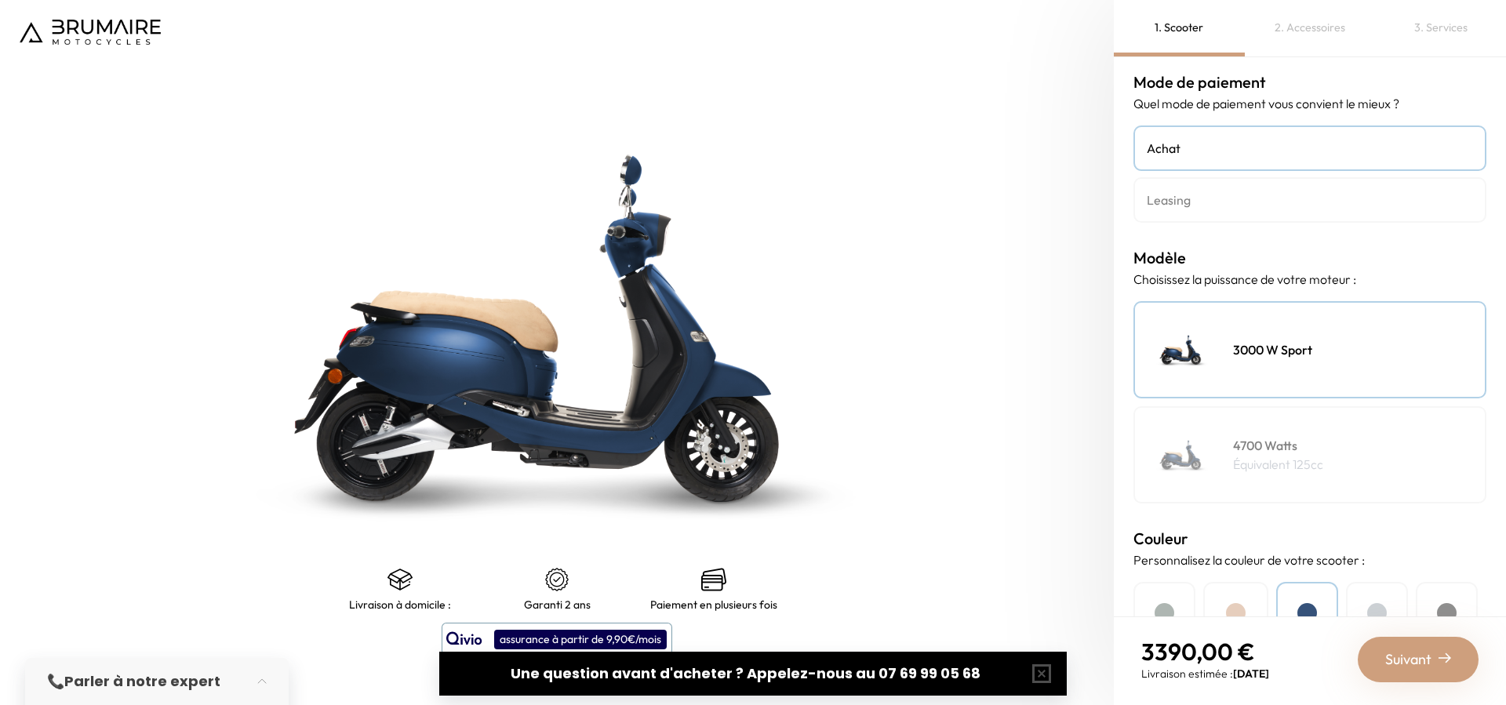
scroll to position [0, 0]
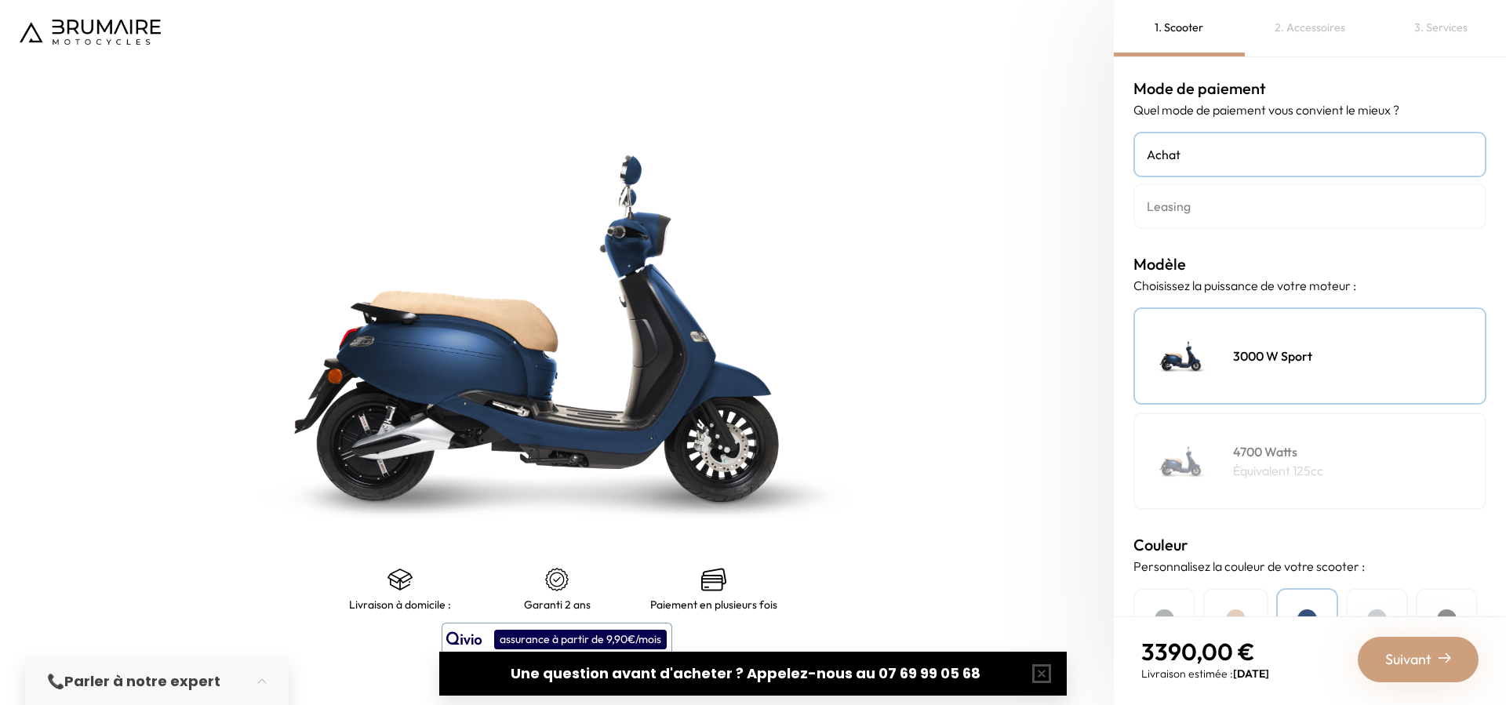
click at [1223, 213] on h4 "Leasing" at bounding box center [1310, 206] width 326 height 19
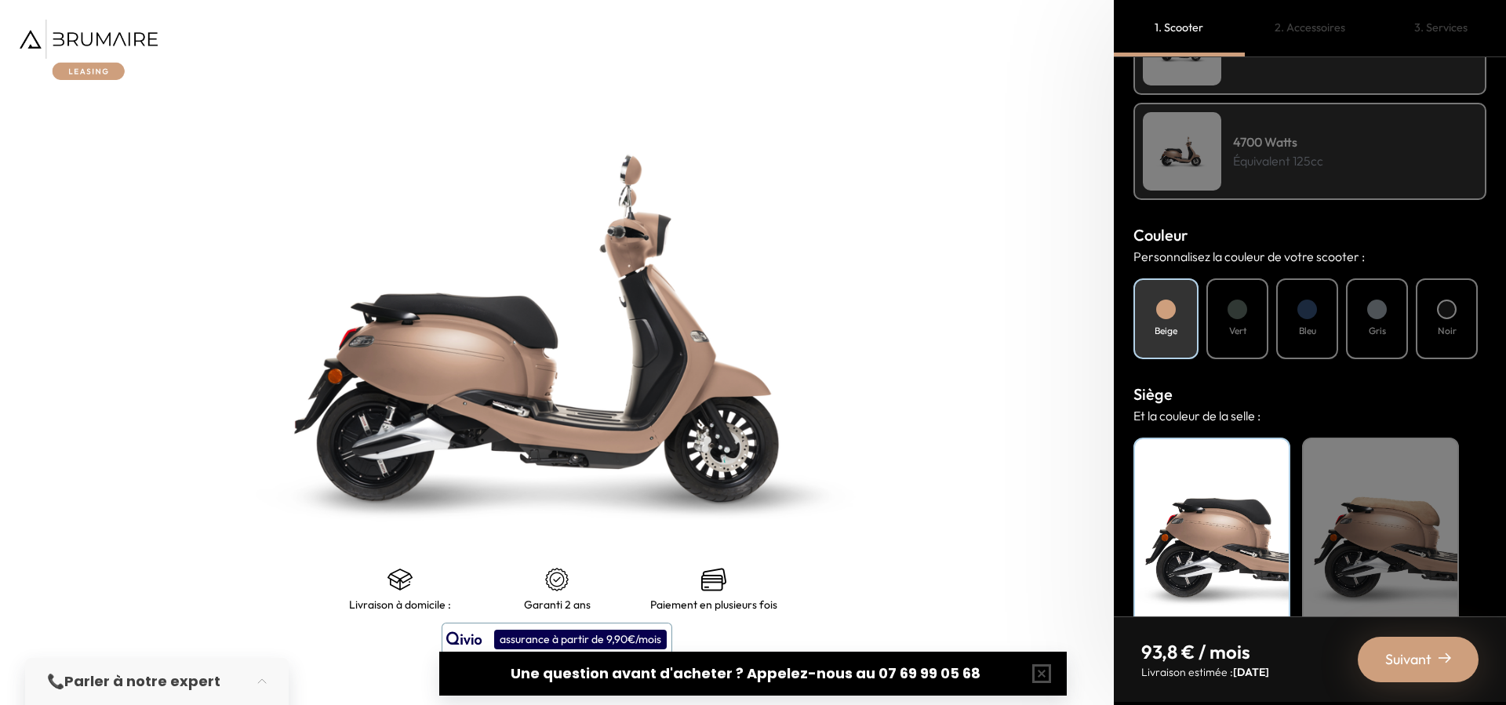
scroll to position [419, 0]
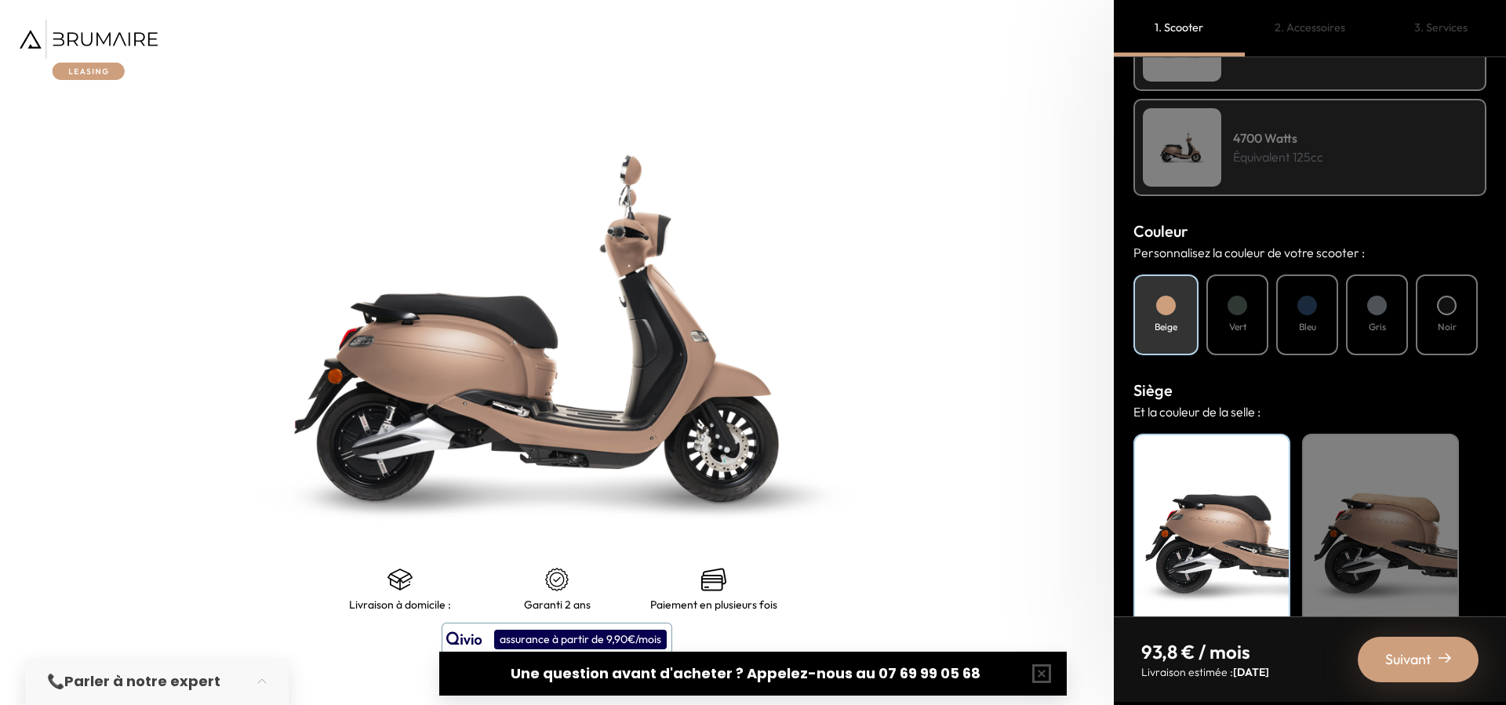
click at [1300, 308] on div at bounding box center [1307, 306] width 20 height 20
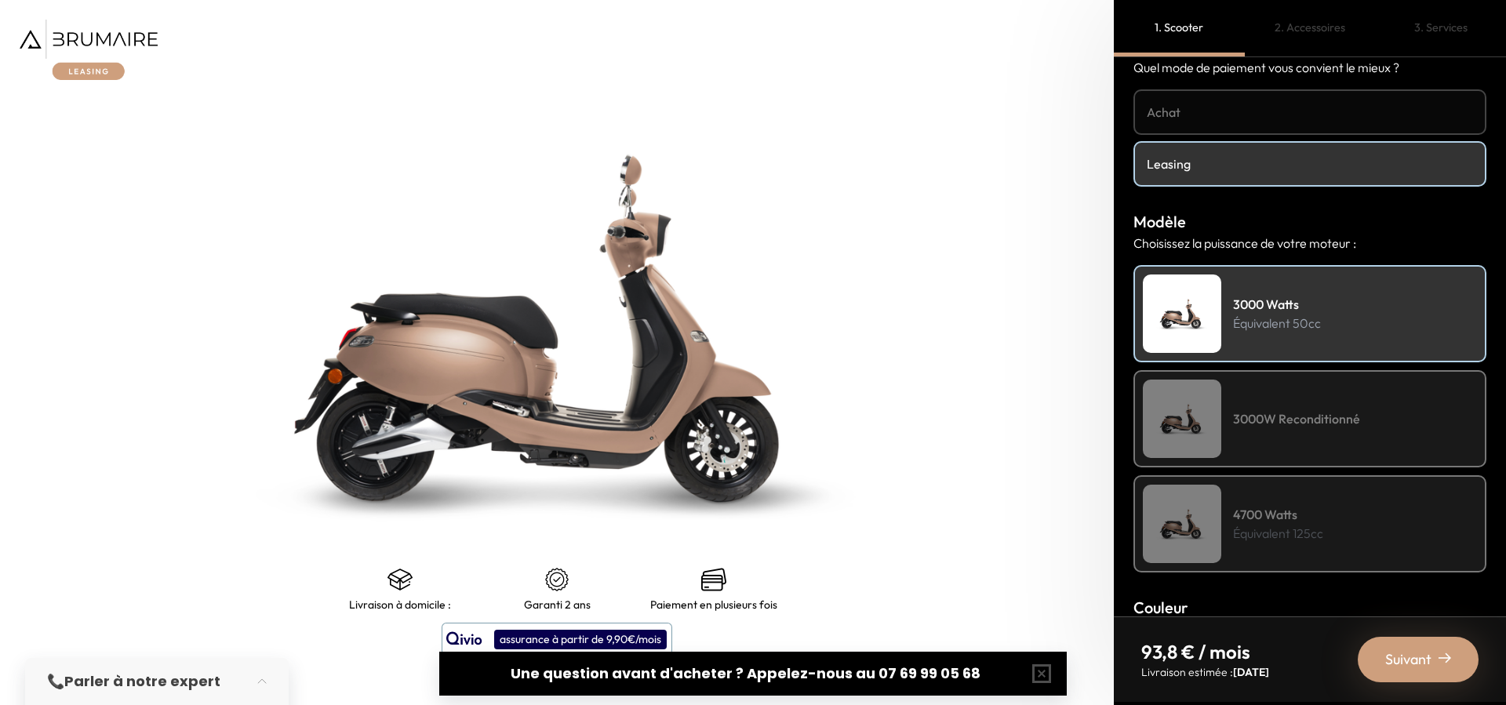
scroll to position [0, 0]
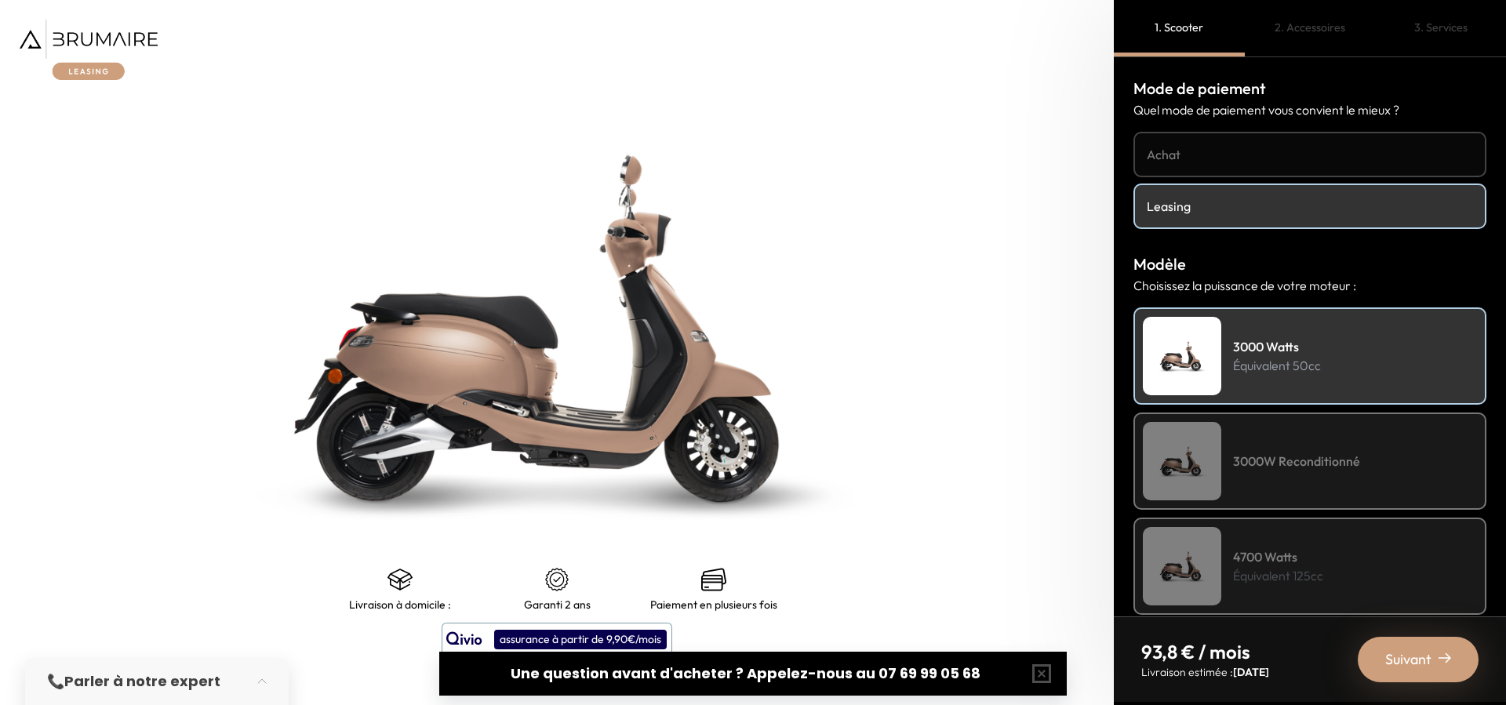
click at [1330, 488] on div "3000W Reconditionné" at bounding box center [1309, 461] width 353 height 97
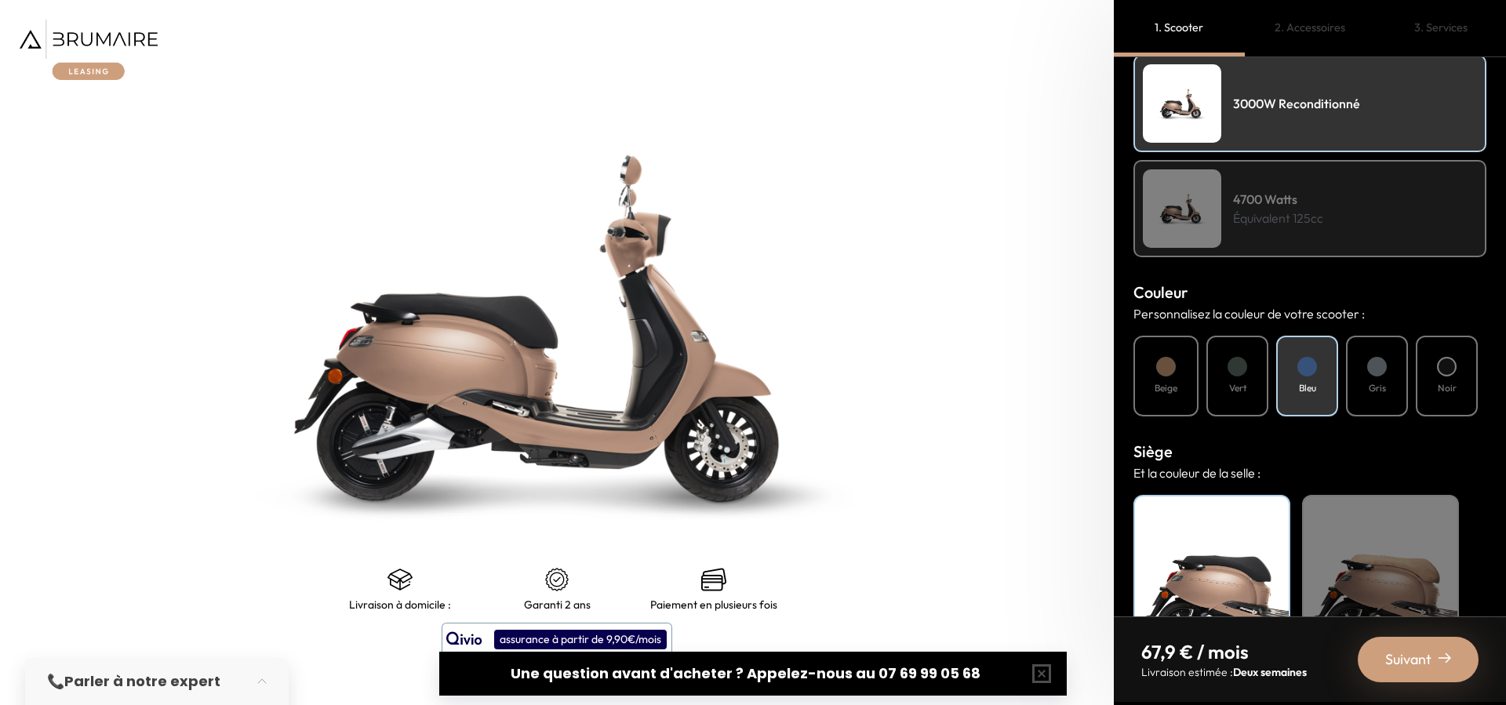
scroll to position [452, 0]
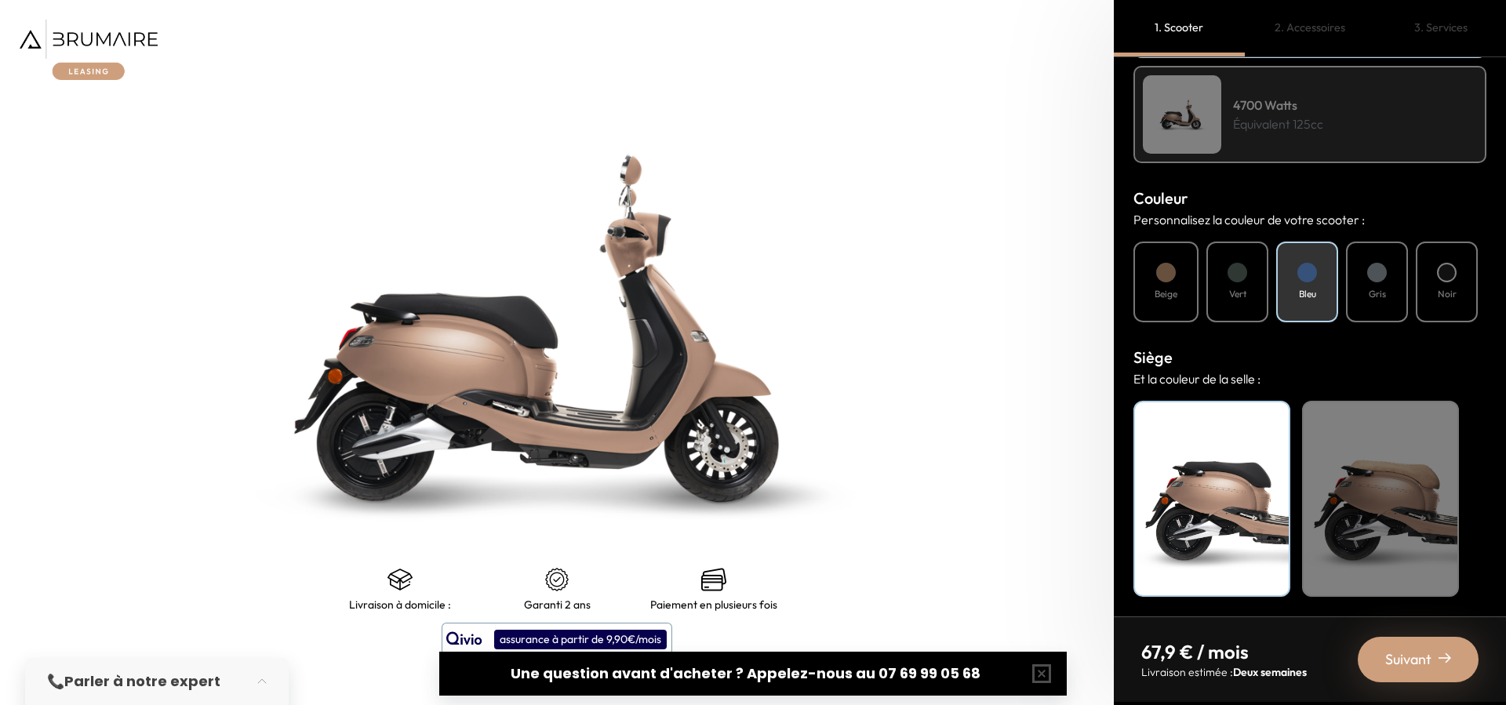
click at [1377, 666] on div "Suivant" at bounding box center [1418, 659] width 121 height 45
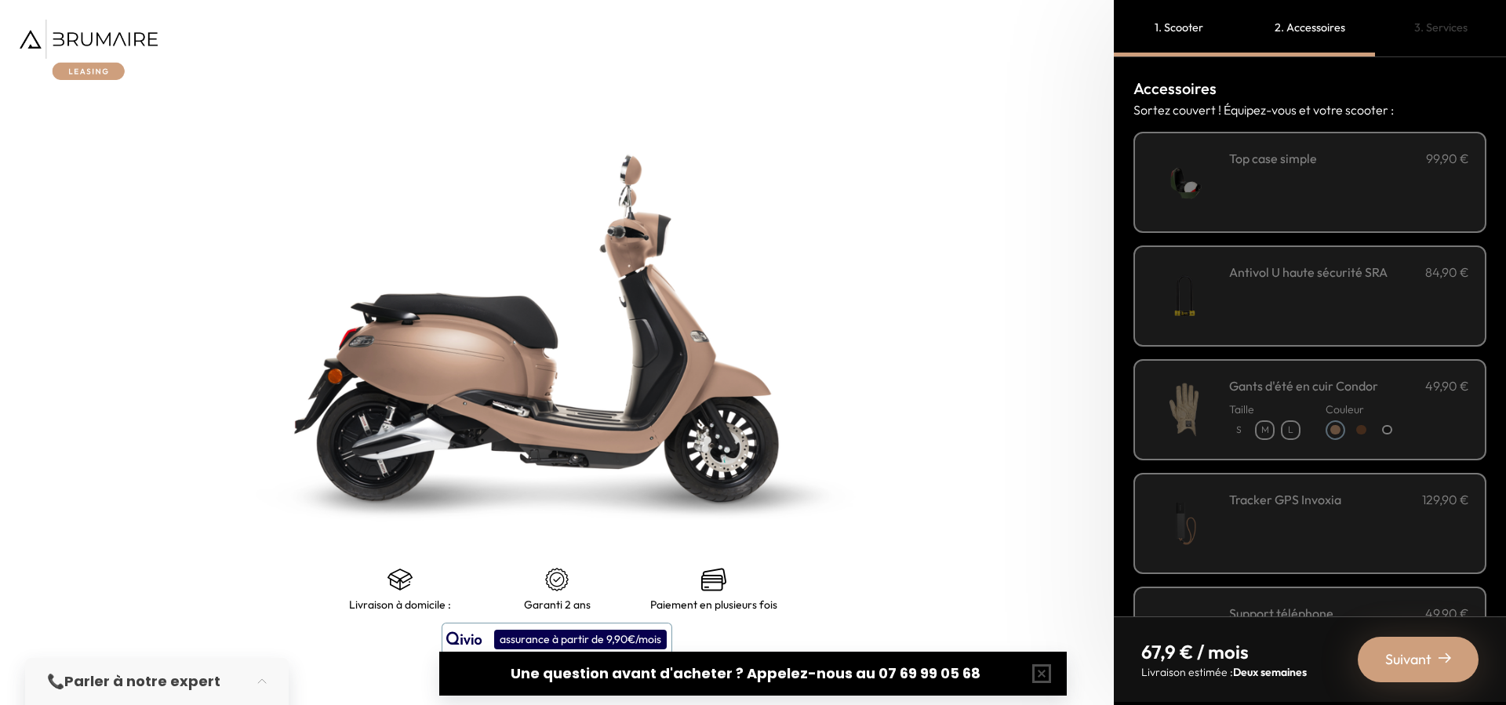
click at [1296, 169] on div "**********" at bounding box center [1349, 182] width 240 height 67
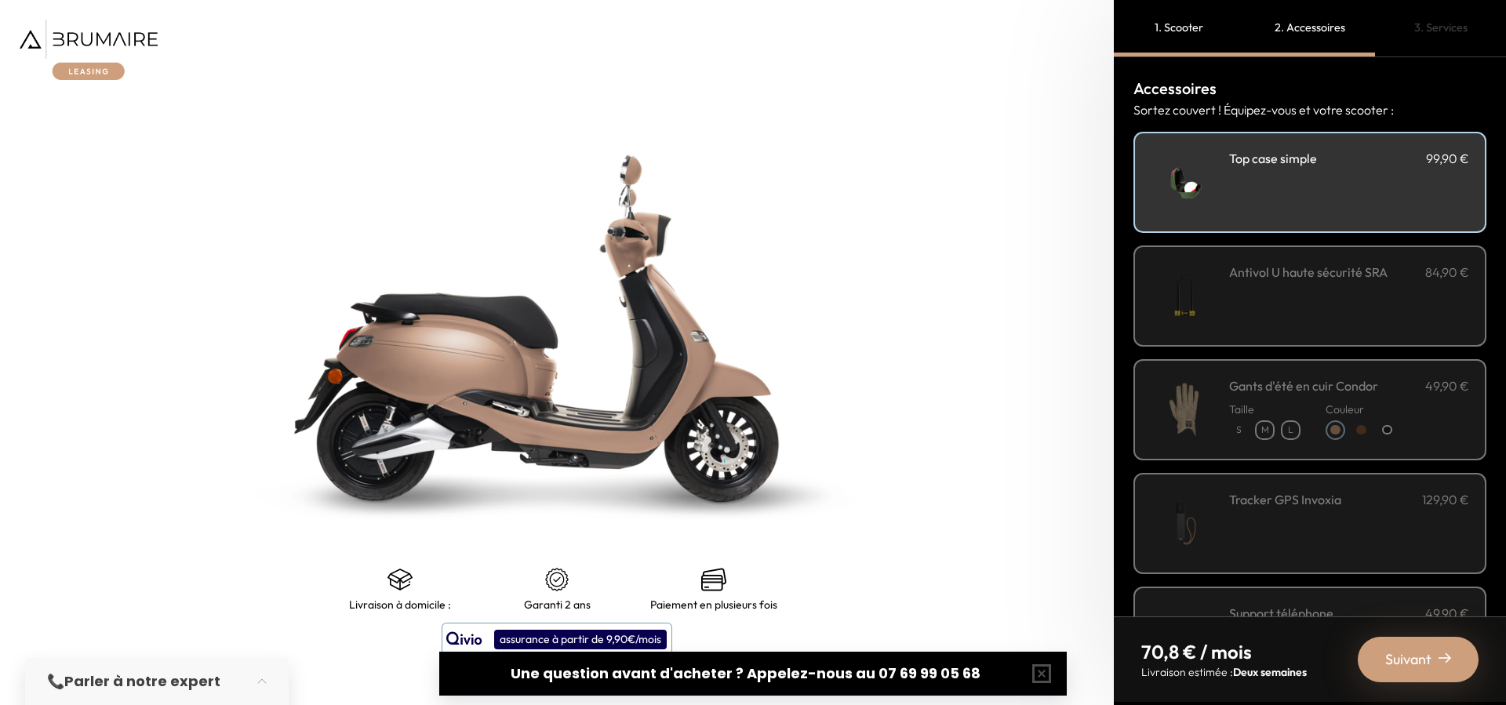
click at [1296, 289] on div "Antivol U haute sécurité SRA 84,90 €" at bounding box center [1349, 296] width 240 height 67
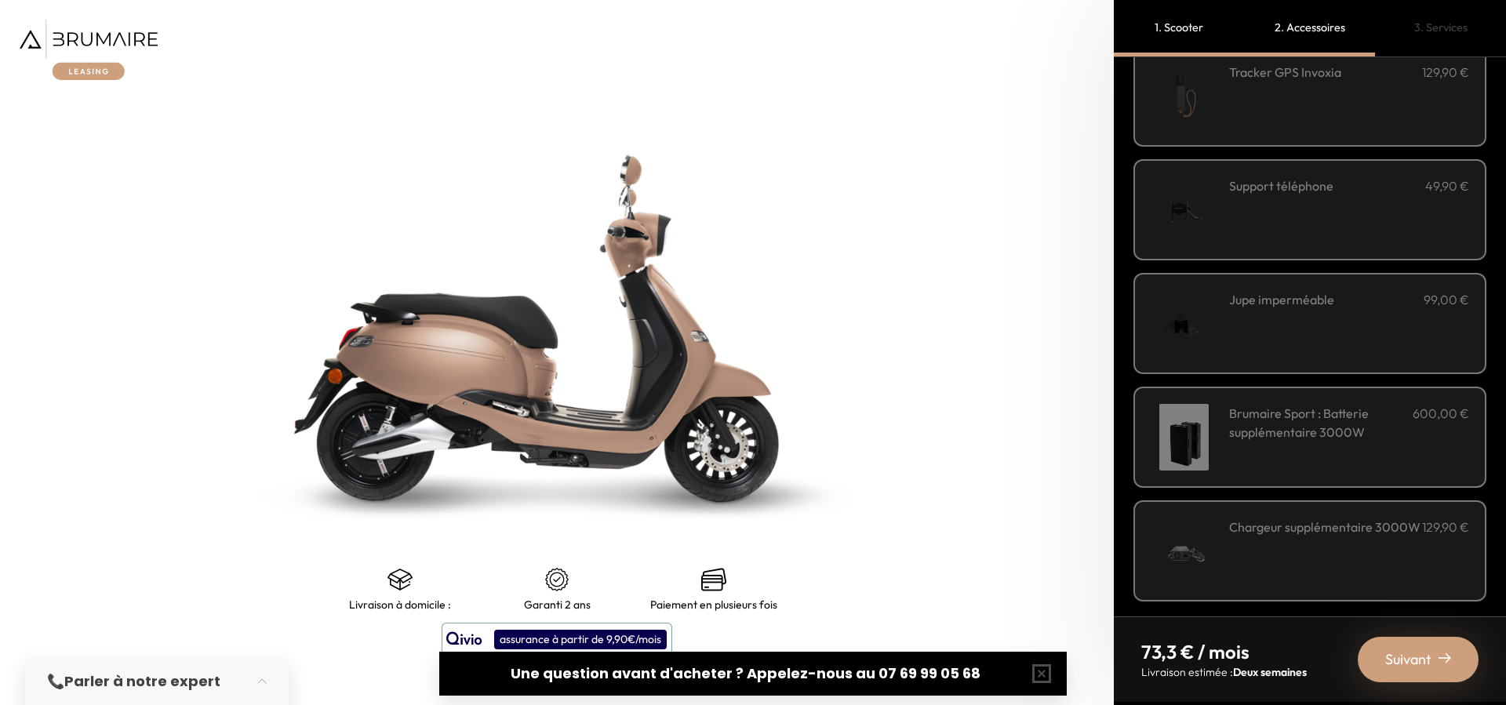
scroll to position [432, 0]
click at [1311, 565] on div "Chargeur supplémentaire 3000W 129,90 €" at bounding box center [1349, 546] width 240 height 67
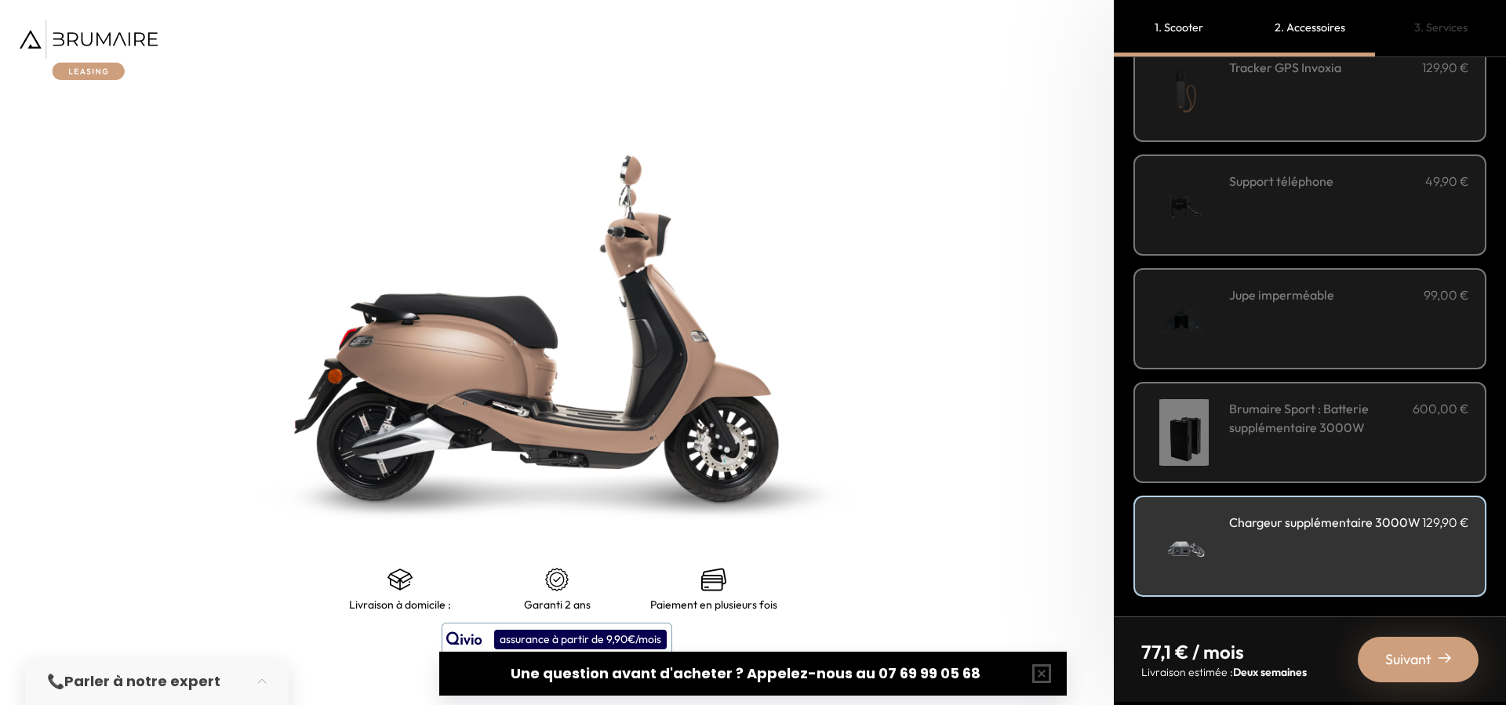
drag, startPoint x: 1490, startPoint y: 446, endPoint x: 1495, endPoint y: 438, distance: 9.8
click at [1495, 438] on div "Accessoires Sortez couvert ! Équipez-vous et votre scooter : Couleur" at bounding box center [1310, 336] width 392 height 559
click at [1370, 444] on div "Brumaire Sport : Batterie supplémentaire 3000W 600,00 €" at bounding box center [1349, 432] width 240 height 67
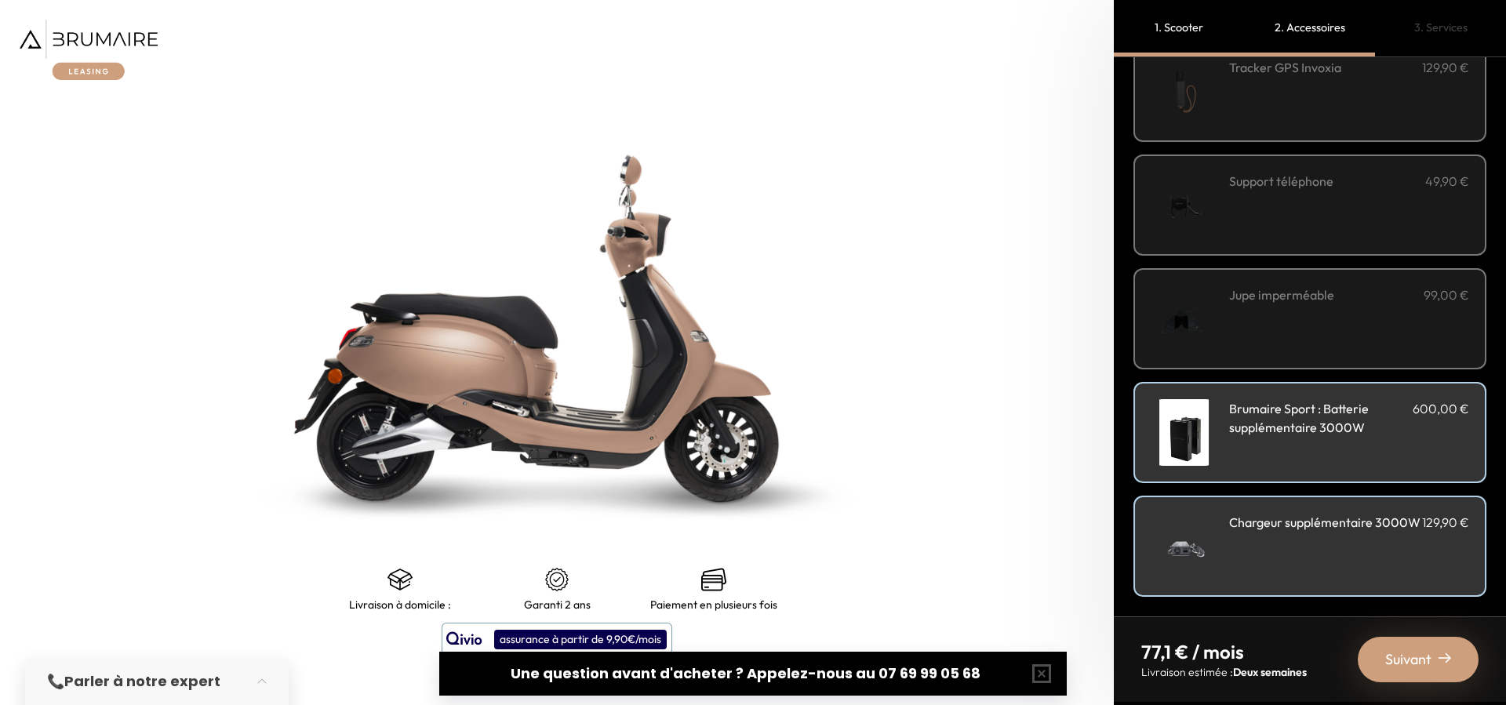
click at [1372, 532] on h3 "Chargeur supplémentaire 3000W" at bounding box center [1324, 522] width 191 height 19
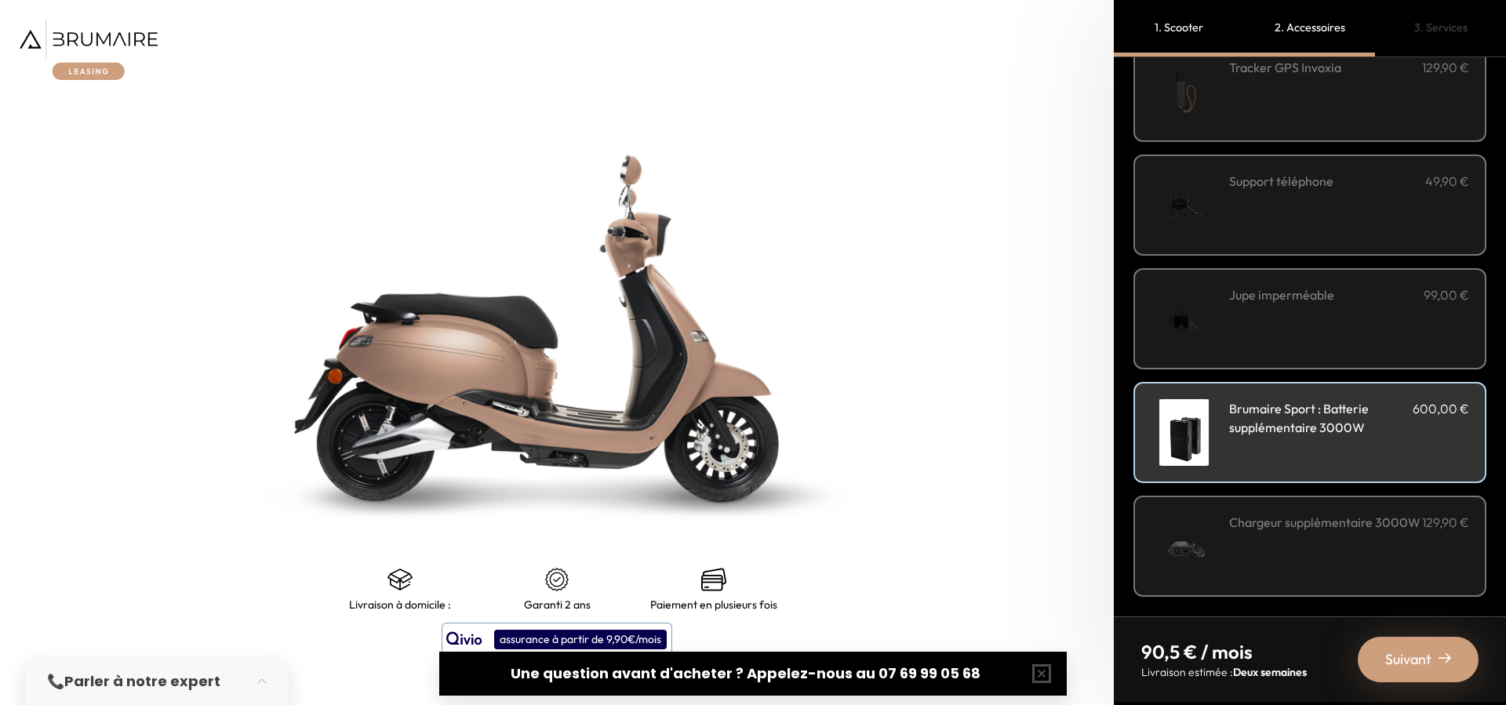
scroll to position [394, 0]
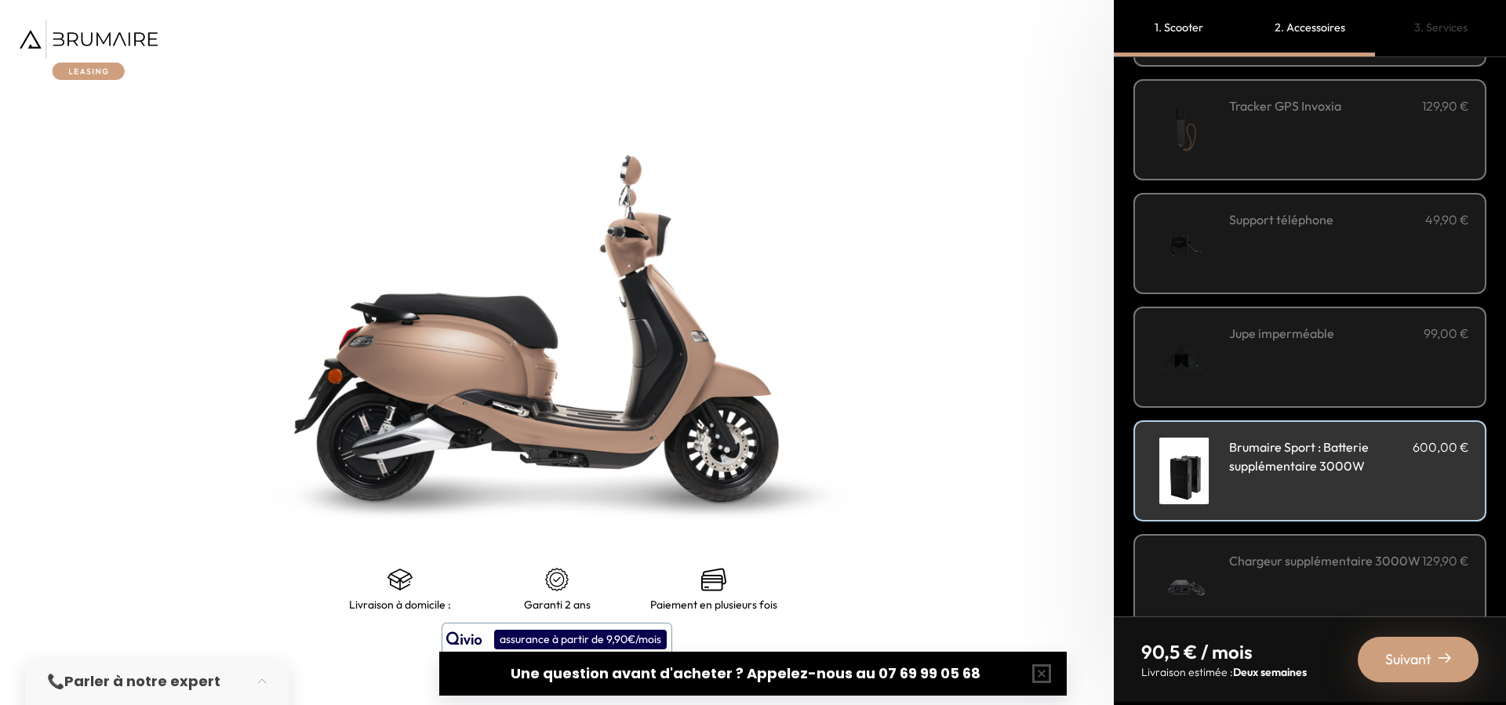
click at [1335, 489] on div "Brumaire Sport : Batterie supplémentaire 3000W 600,00 €" at bounding box center [1349, 471] width 240 height 67
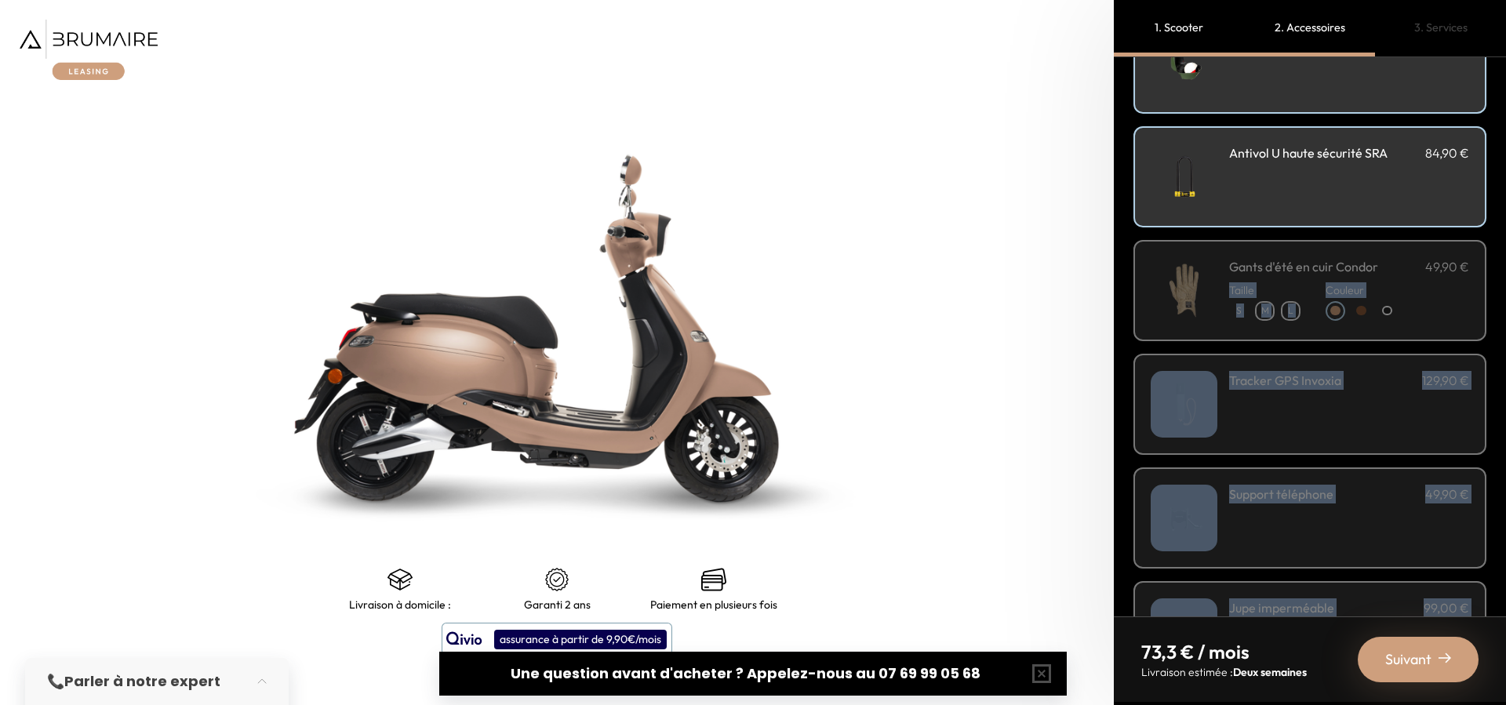
drag, startPoint x: 1495, startPoint y: 404, endPoint x: 1495, endPoint y: 264, distance: 139.6
click at [1495, 264] on div "Accessoires Sortez couvert ! Équipez-vous et votre scooter : Couleur" at bounding box center [1310, 336] width 392 height 559
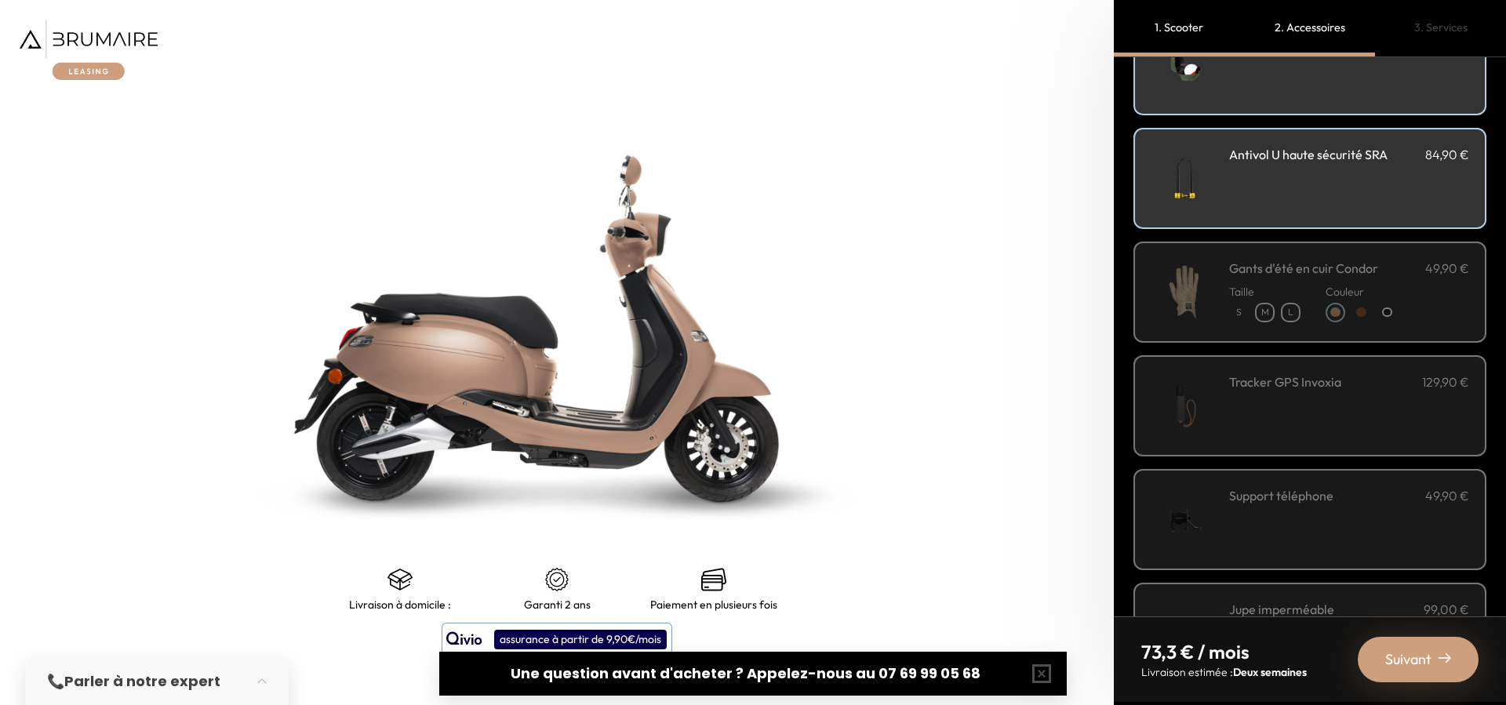
click at [1491, 289] on div "Accessoires Sortez couvert ! Équipez-vous et votre scooter : Couleur" at bounding box center [1310, 336] width 392 height 559
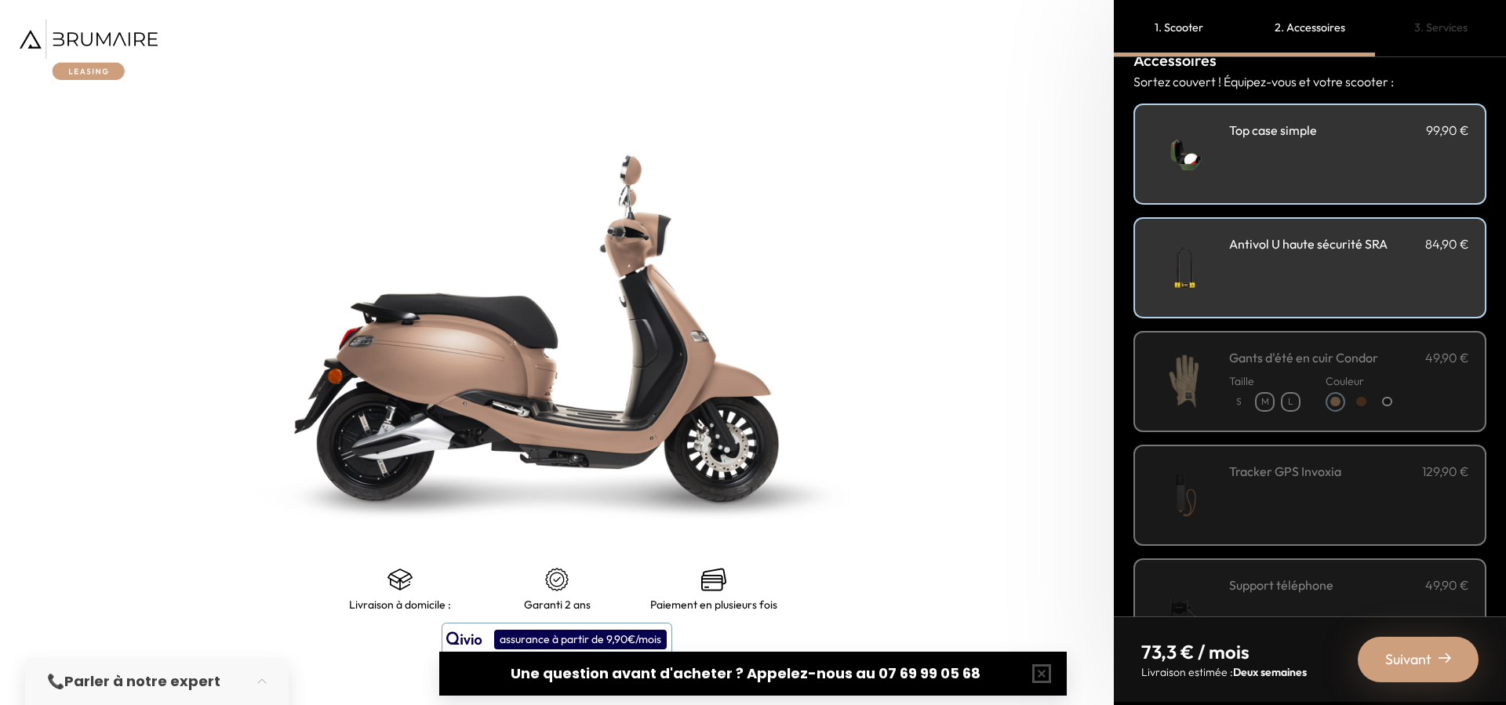
scroll to position [27, 0]
click at [1417, 656] on span "Suivant" at bounding box center [1408, 660] width 46 height 22
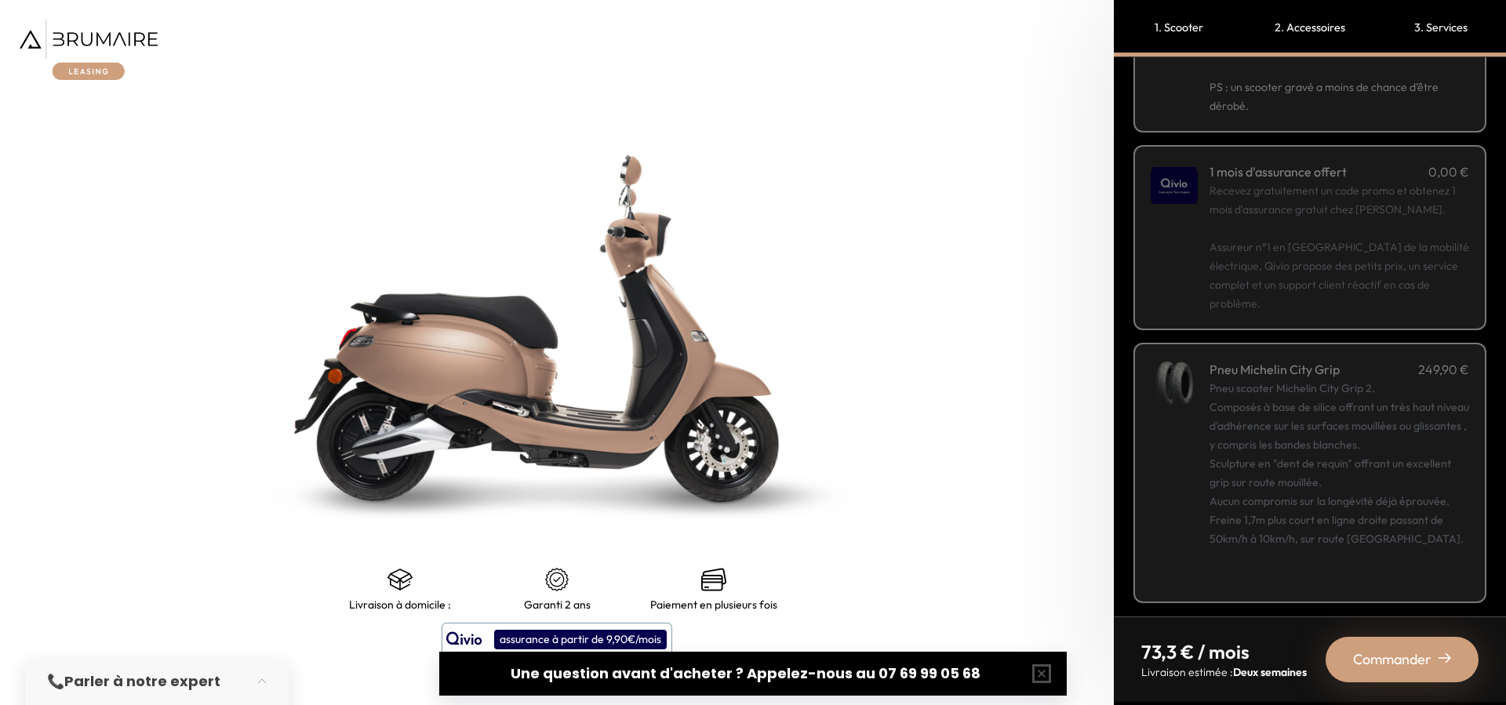
scroll to position [172, 0]
click at [1407, 674] on div "Commander" at bounding box center [1402, 659] width 153 height 45
